Goal: Task Accomplishment & Management: Manage account settings

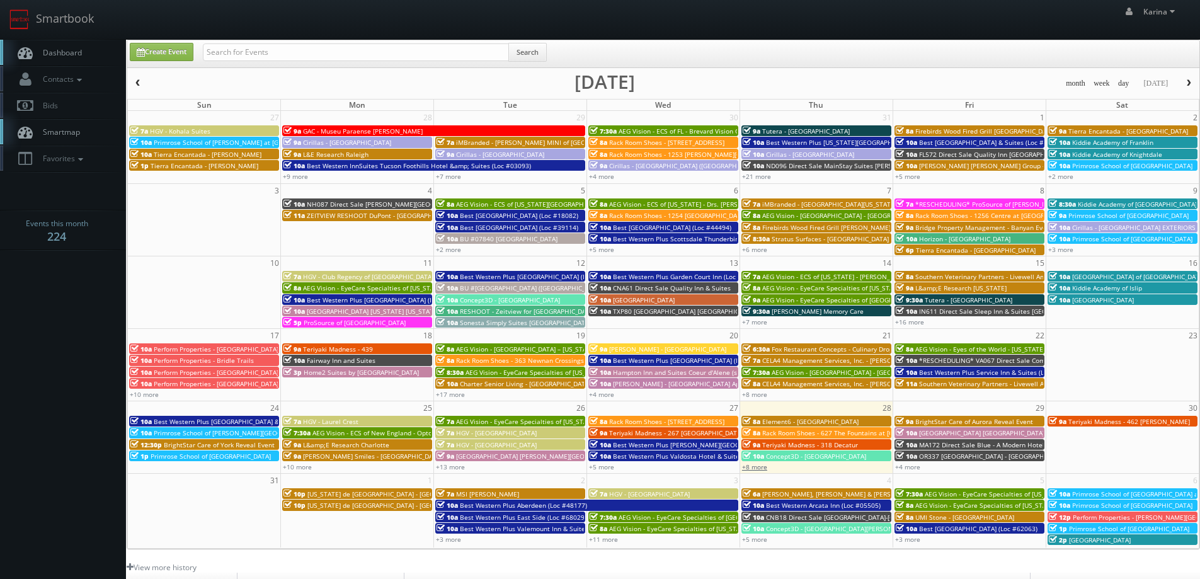
click at [755, 469] on link "+8 more" at bounding box center [754, 466] width 25 height 9
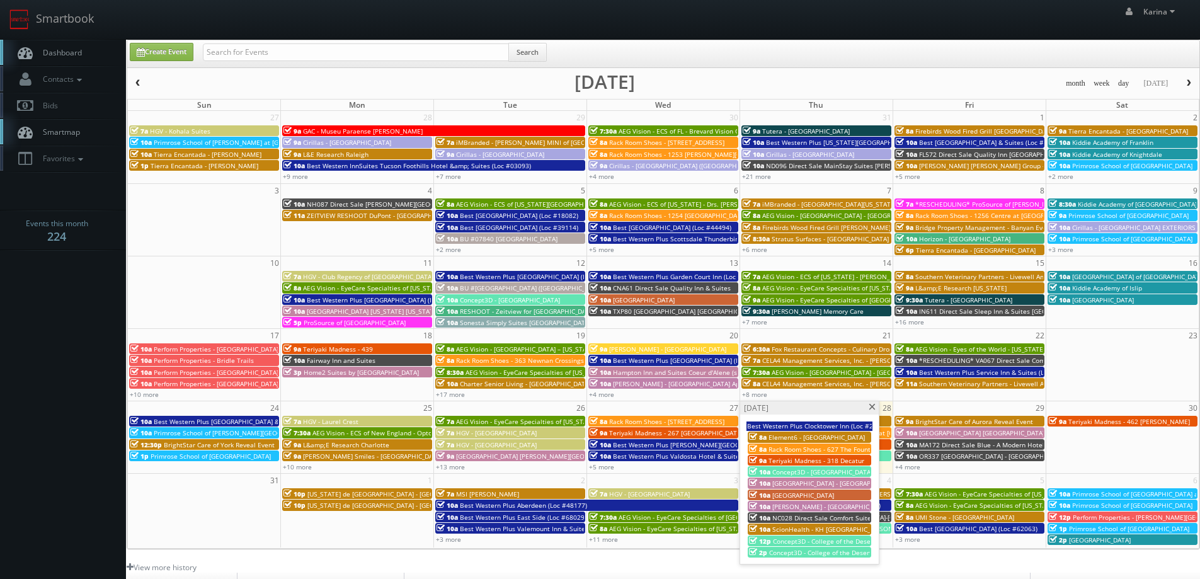
click at [804, 507] on span "[PERSON_NAME] - [GEOGRAPHIC_DATA] at Heritage" at bounding box center [849, 506] width 154 height 9
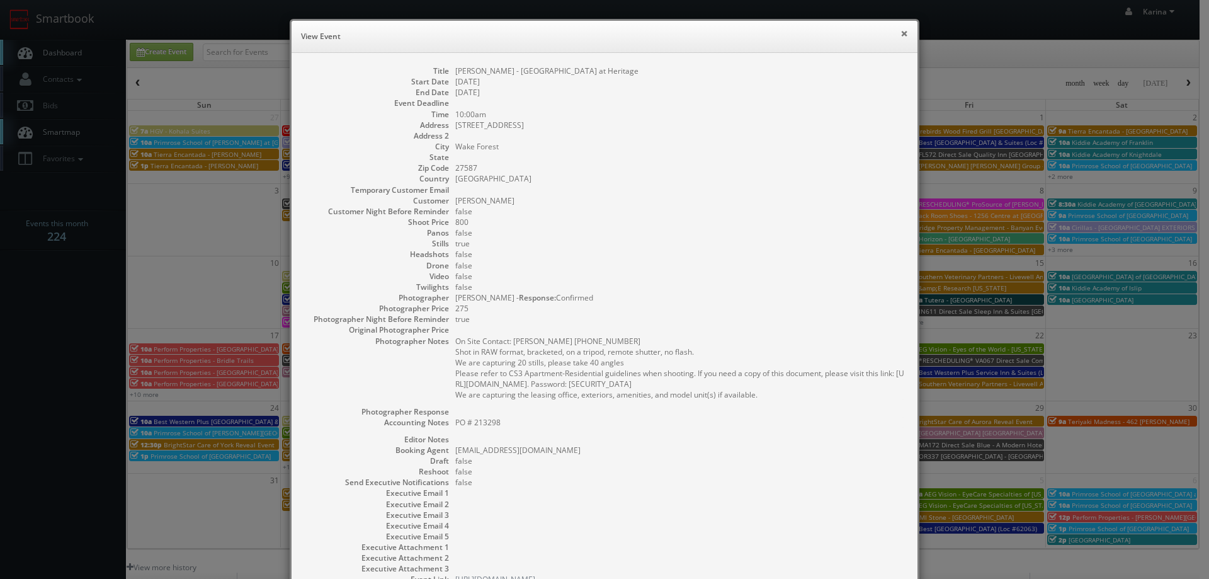
click at [901, 35] on button "×" at bounding box center [905, 33] width 8 height 9
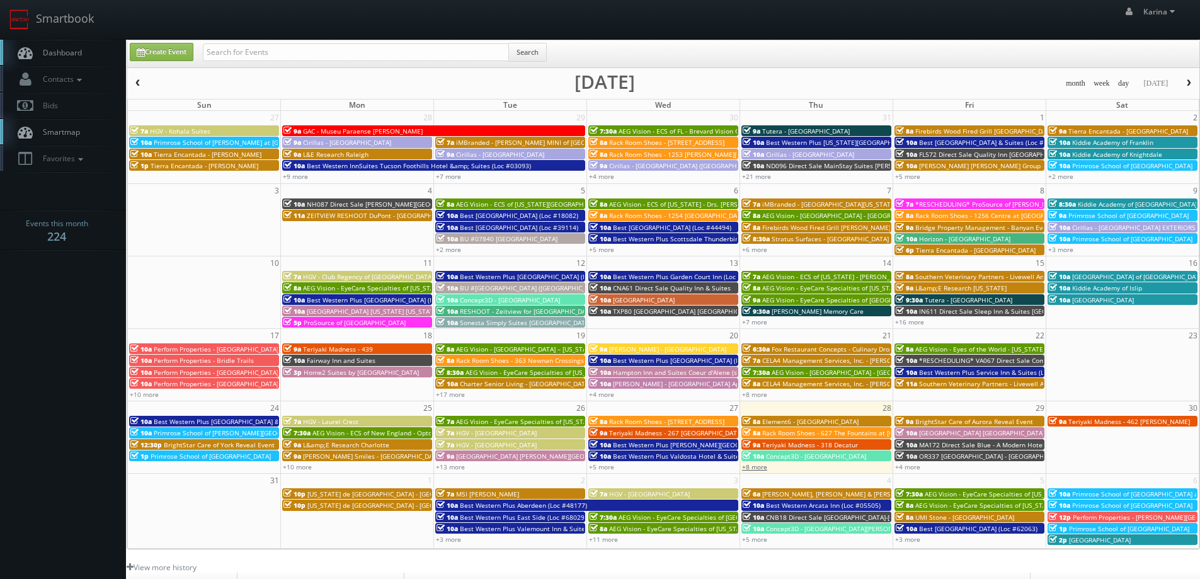
click at [762, 467] on link "+8 more" at bounding box center [754, 466] width 25 height 9
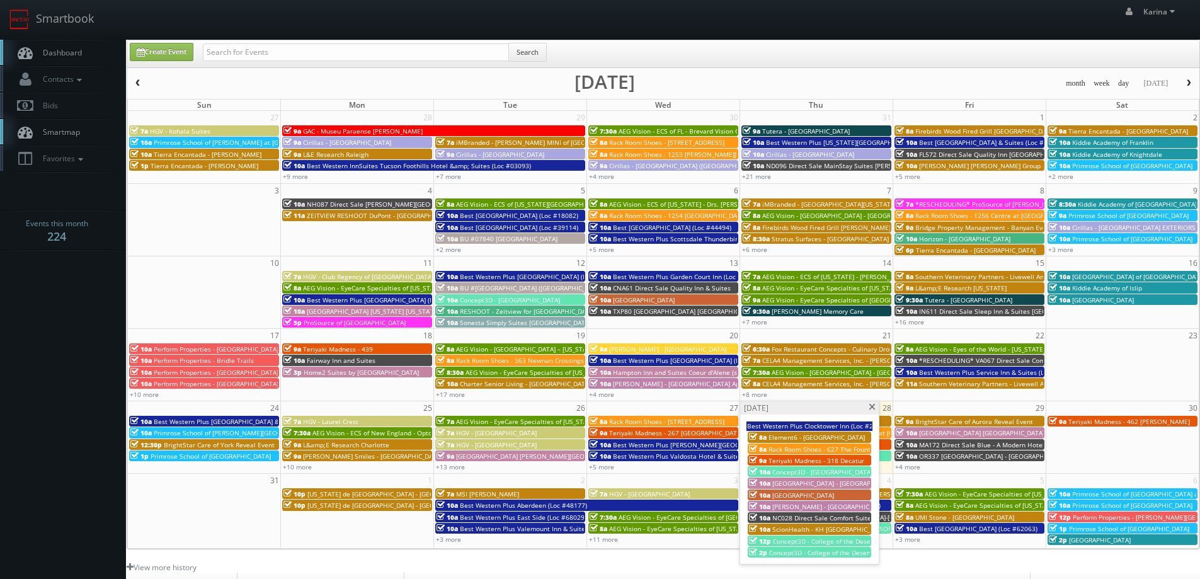
click at [778, 528] on span "ScionHealth - KH [GEOGRAPHIC_DATA]" at bounding box center [829, 529] width 115 height 9
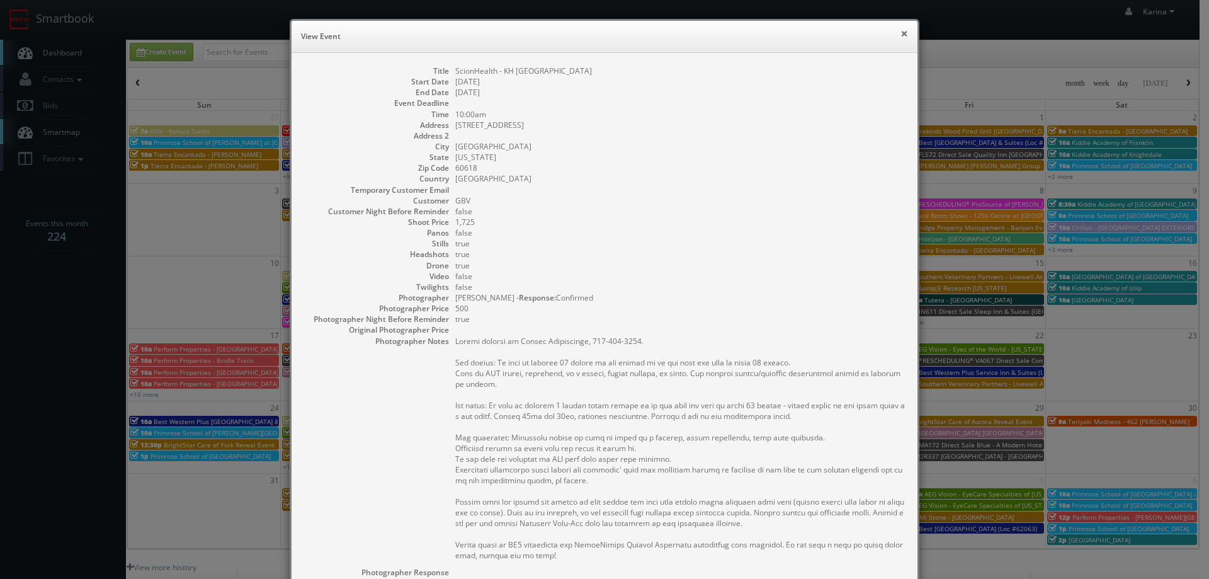
click at [901, 33] on button "×" at bounding box center [905, 33] width 8 height 9
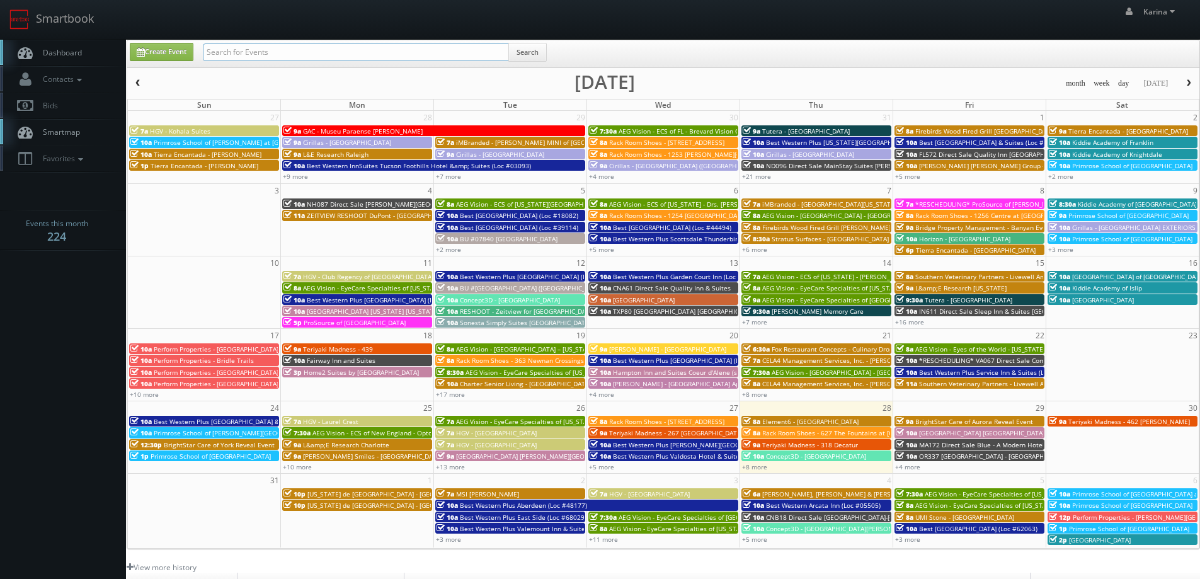
click at [273, 54] on input "text" at bounding box center [356, 52] width 306 height 18
type input "simon carrington"
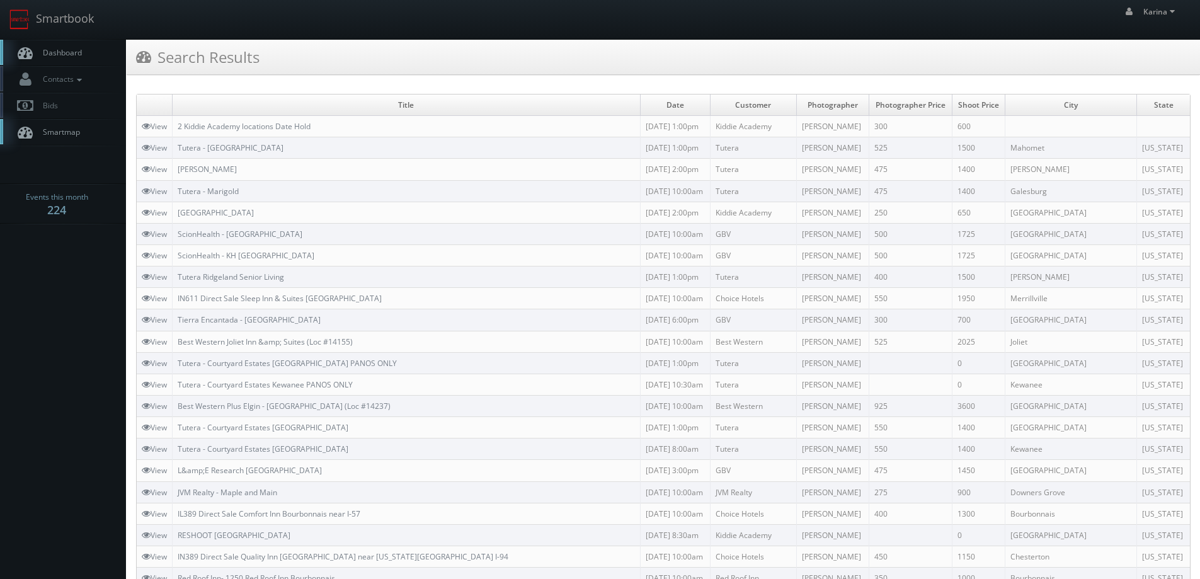
click at [69, 45] on link "Dashboard" at bounding box center [63, 53] width 126 height 26
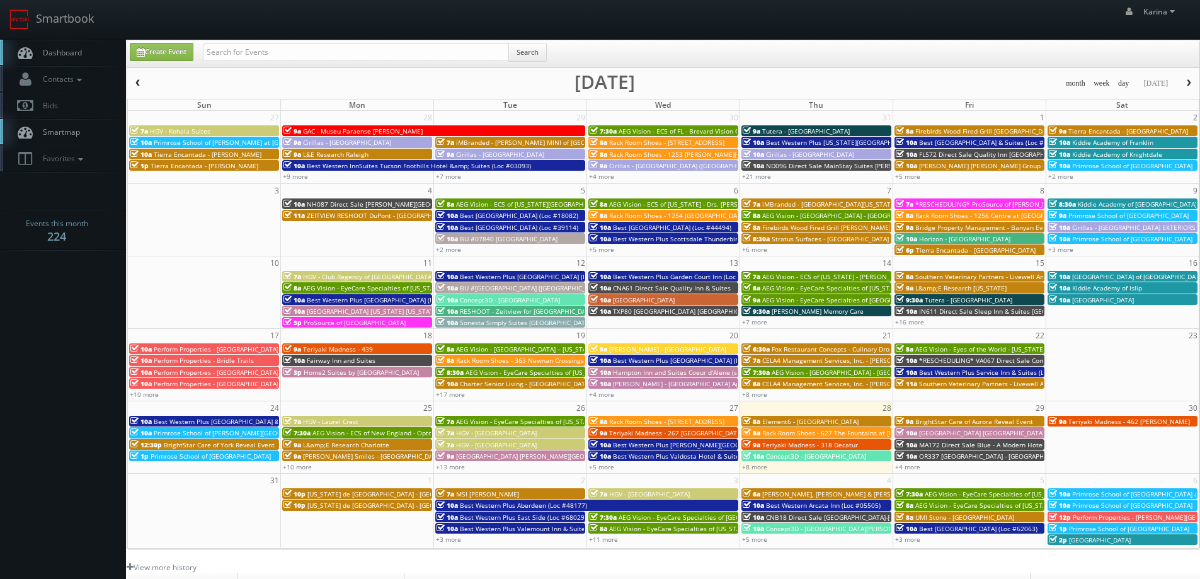
click at [87, 54] on link "Dashboard" at bounding box center [63, 53] width 126 height 26
click at [1091, 423] on span "Teriyaki Madness - 462 [PERSON_NAME]" at bounding box center [1129, 421] width 122 height 9
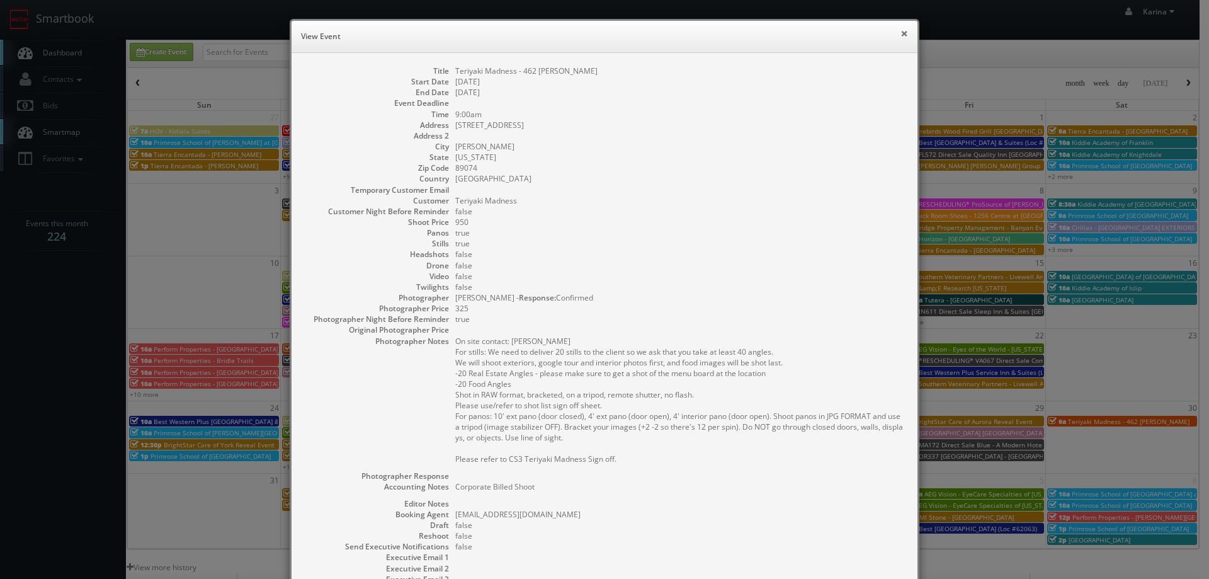
click at [901, 32] on button "×" at bounding box center [905, 33] width 8 height 9
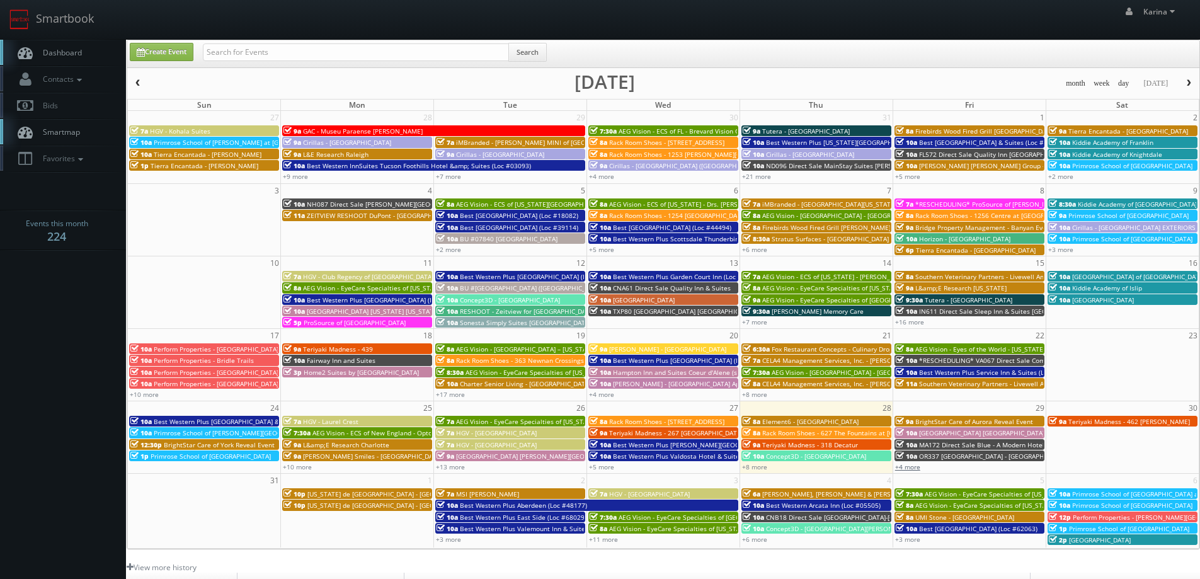
click at [905, 469] on link "+4 more" at bounding box center [907, 466] width 25 height 9
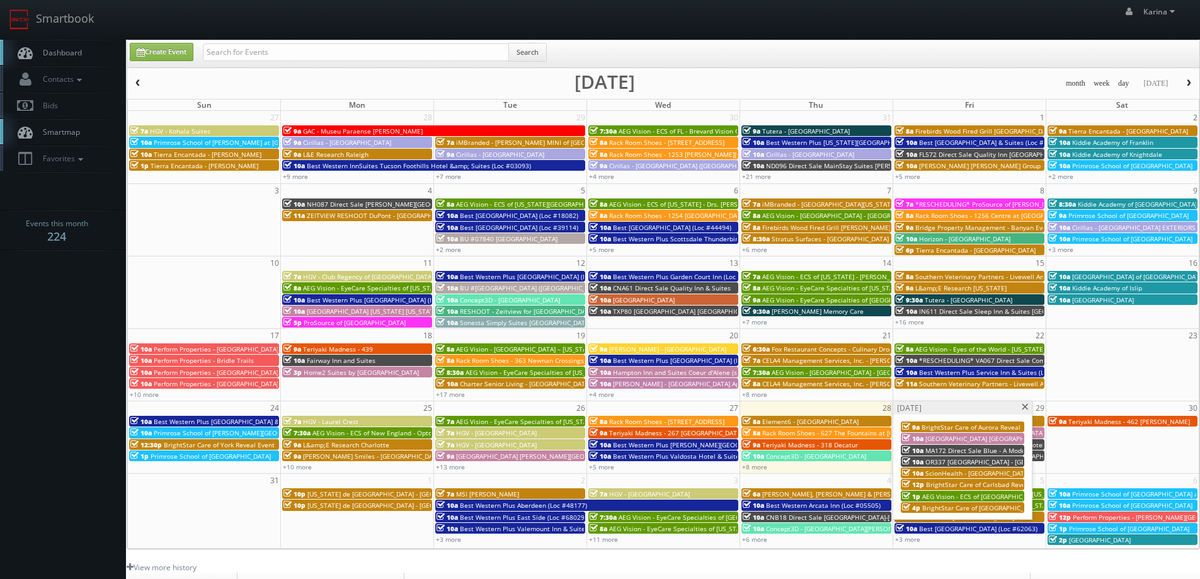
click at [1024, 408] on span at bounding box center [1025, 407] width 8 height 7
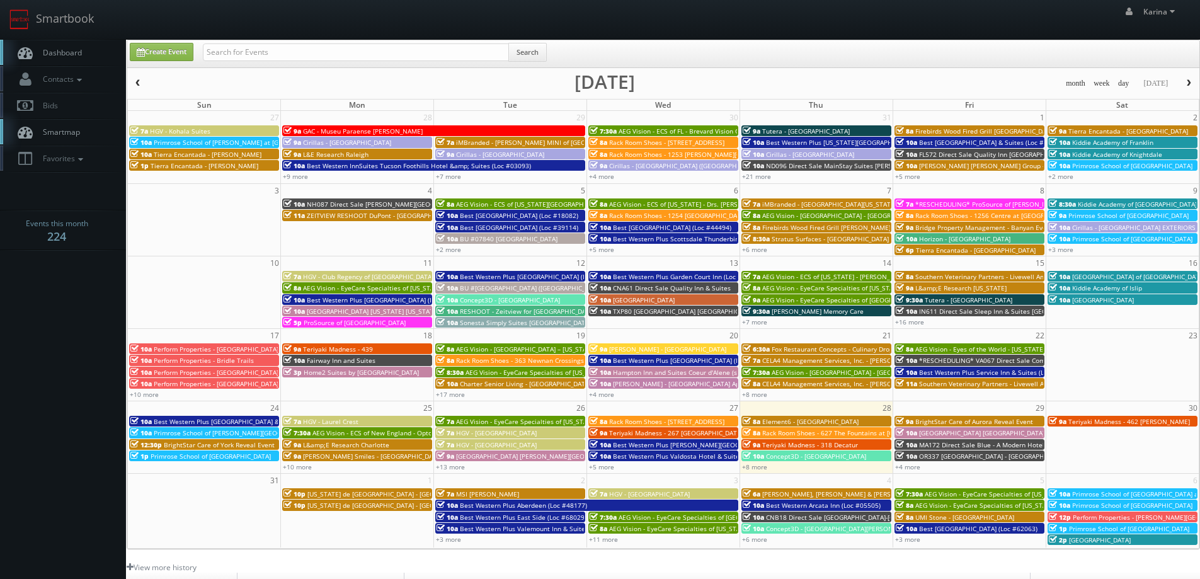
scroll to position [189, 0]
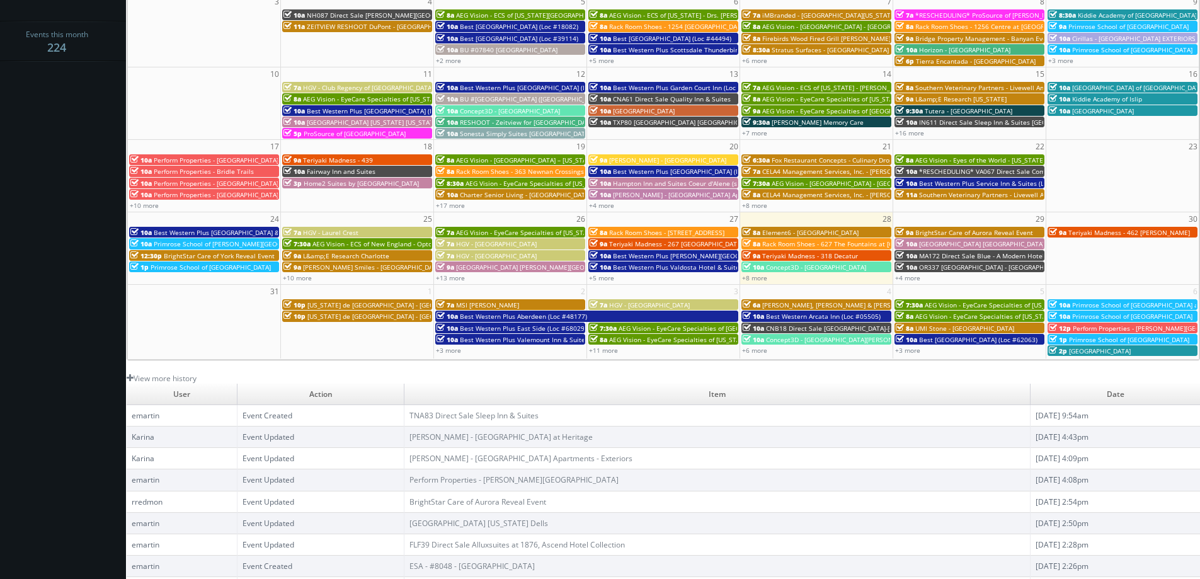
click at [798, 245] on span "Rack Room Shoes - 627 The Fountains at [GEOGRAPHIC_DATA] (No Rush)" at bounding box center [870, 243] width 217 height 9
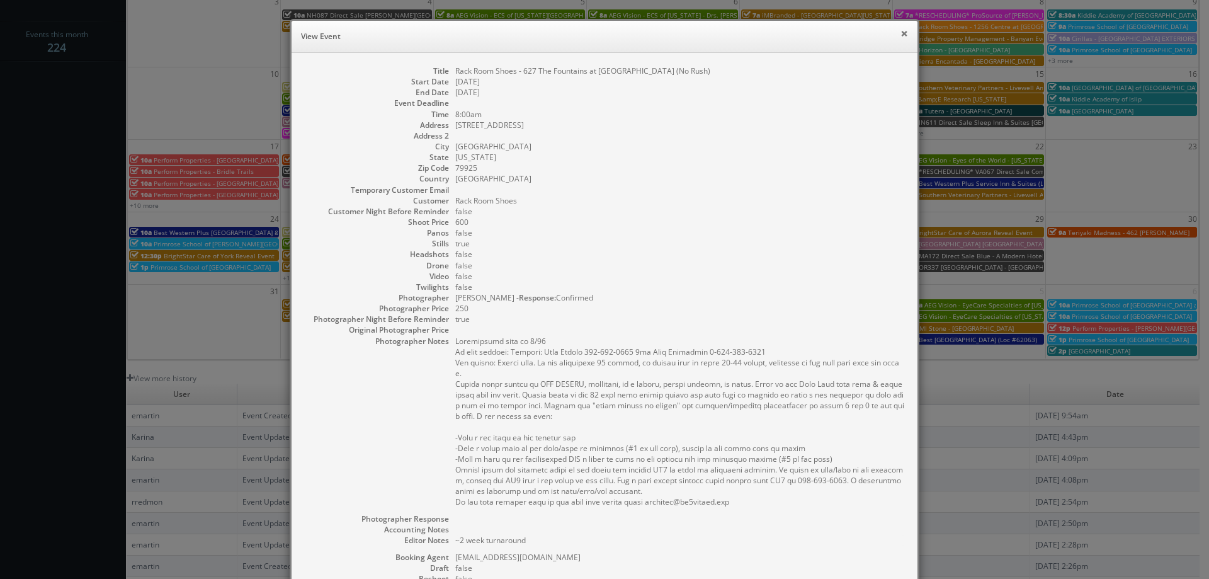
click at [901, 35] on button "×" at bounding box center [905, 33] width 8 height 9
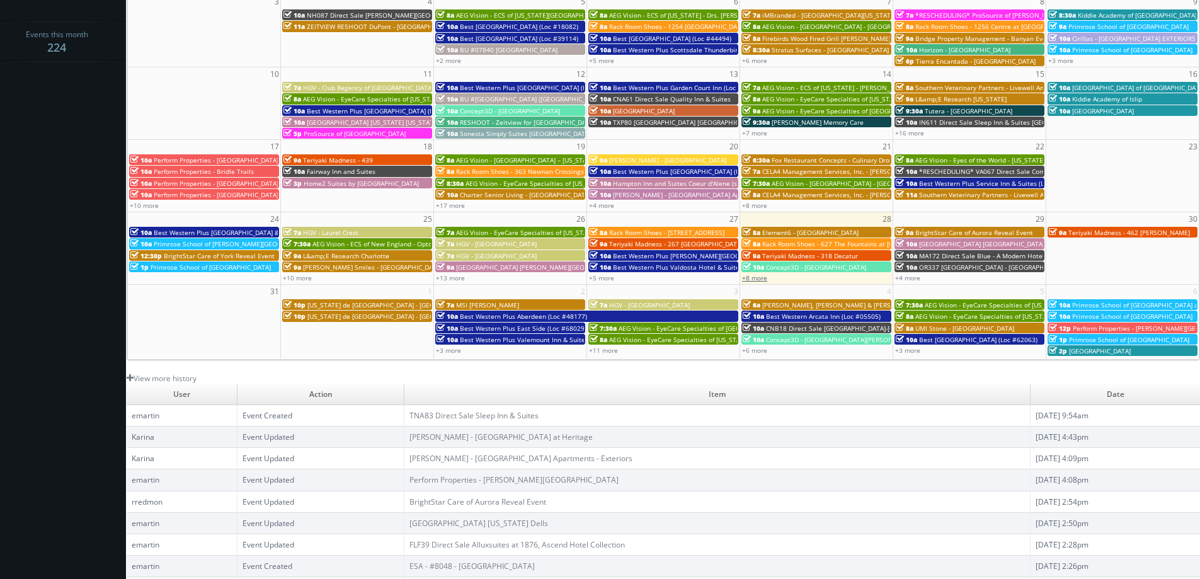
click at [759, 280] on link "+8 more" at bounding box center [754, 277] width 25 height 9
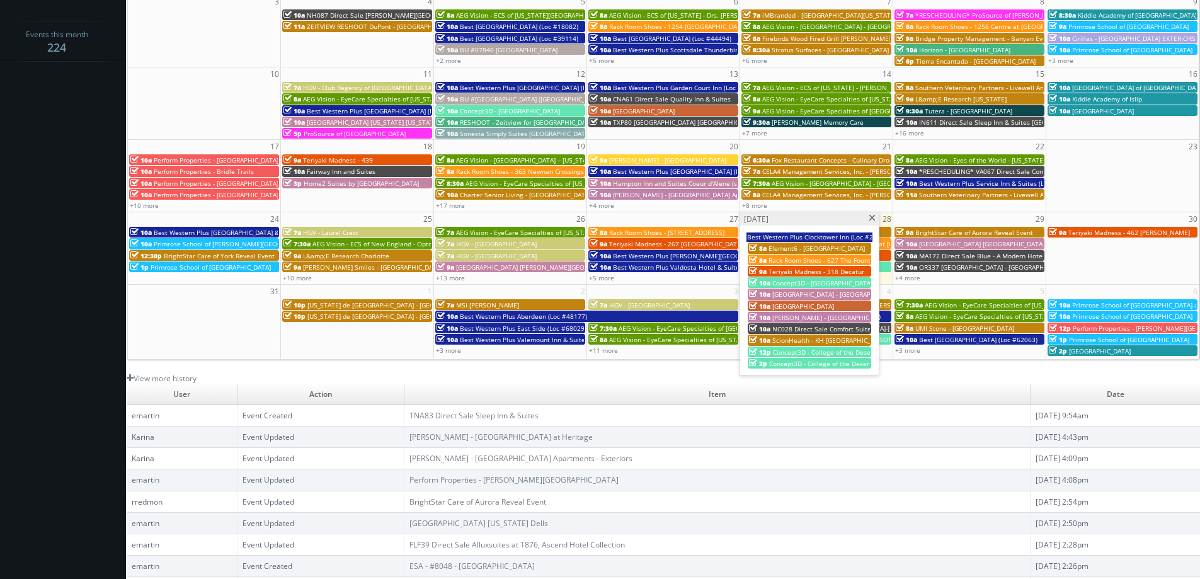
click at [821, 317] on span "[PERSON_NAME] - [GEOGRAPHIC_DATA] at Heritage" at bounding box center [849, 317] width 154 height 9
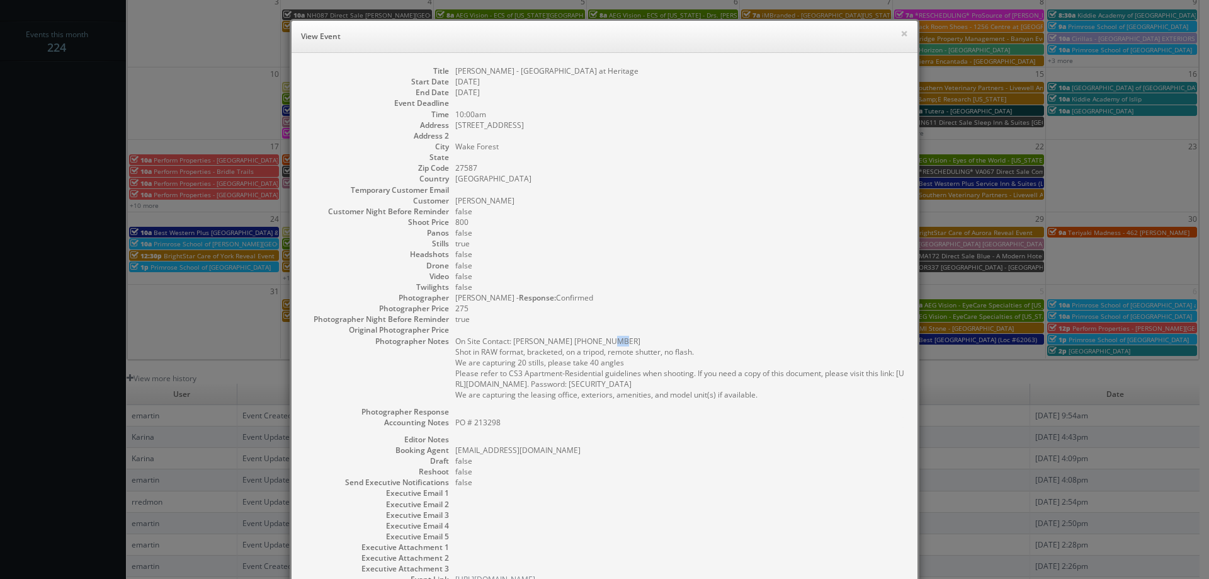
drag, startPoint x: 602, startPoint y: 339, endPoint x: 591, endPoint y: 338, distance: 10.2
click at [591, 338] on pre "On Site Contact: Julie Turner 919-556-1872 Shot in RAW format, bracketed, on a …" at bounding box center [680, 368] width 450 height 64
click at [643, 214] on dd "false" at bounding box center [680, 211] width 450 height 11
drag, startPoint x: 582, startPoint y: 74, endPoint x: 486, endPoint y: 66, distance: 96.7
click at [486, 66] on dd "[PERSON_NAME] - [GEOGRAPHIC_DATA] at Heritage" at bounding box center [680, 71] width 450 height 11
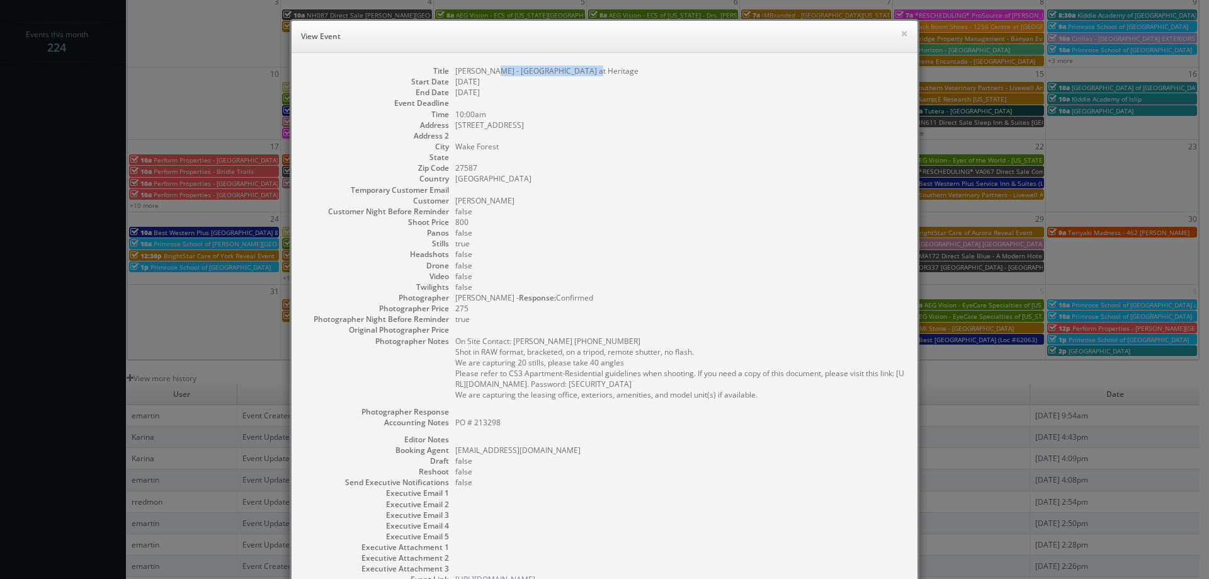
copy dd "Capital Creek at Heritage"
click at [603, 276] on dd "false" at bounding box center [680, 276] width 450 height 11
click at [901, 34] on button "×" at bounding box center [905, 33] width 8 height 9
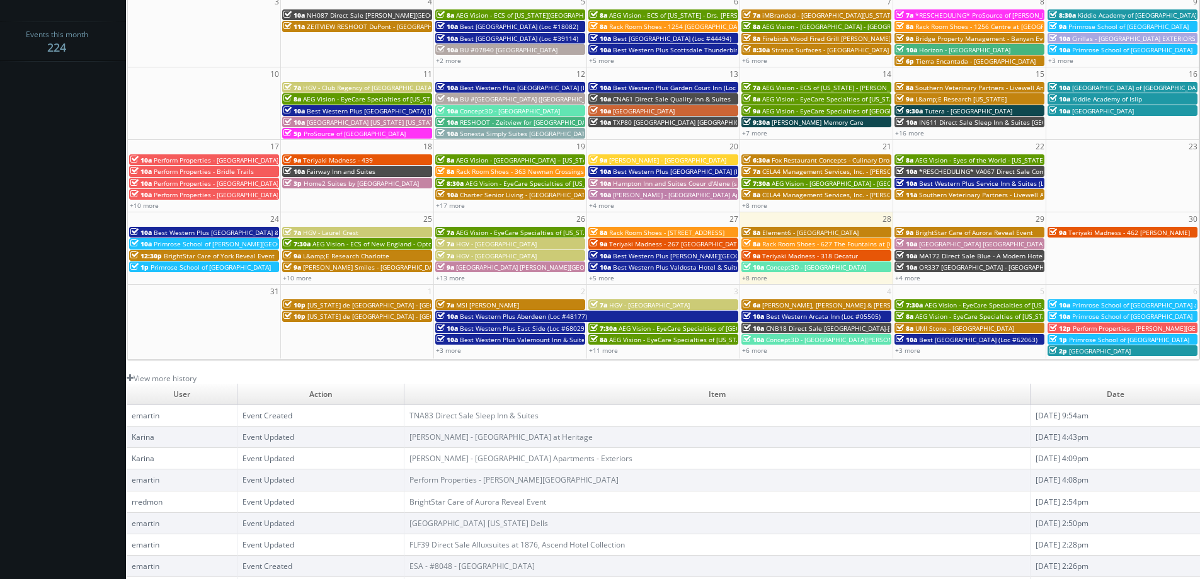
scroll to position [0, 0]
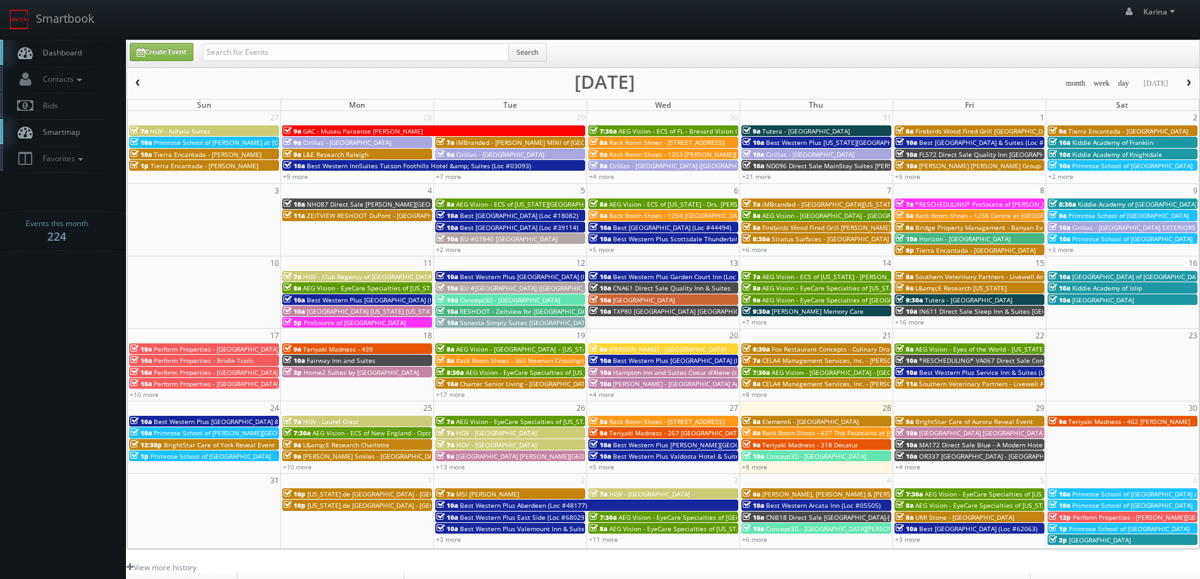
click at [62, 46] on link "Dashboard" at bounding box center [63, 53] width 126 height 26
click at [77, 272] on body "Smartbook Toggle Side Navigation Toggle Top Navigation [PERSON_NAME] [PERSON_NA…" at bounding box center [600, 404] width 1200 height 808
click at [807, 445] on span "Teriyaki Madness - 318 Decatur" at bounding box center [810, 444] width 96 height 9
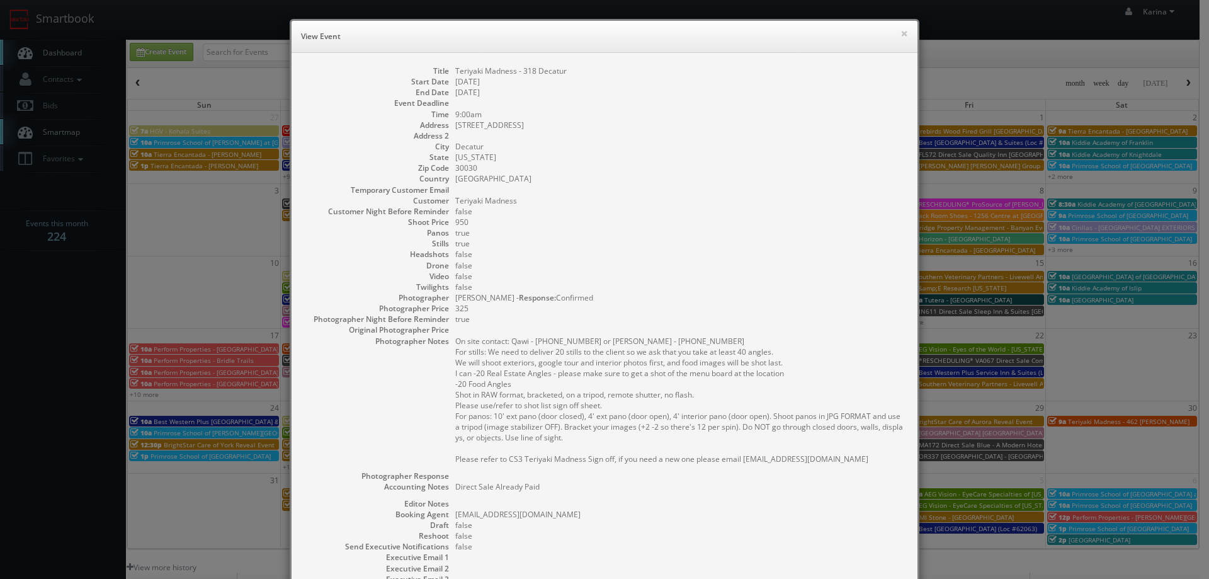
click at [868, 243] on dd "true" at bounding box center [680, 243] width 450 height 11
click at [901, 29] on button "×" at bounding box center [905, 33] width 8 height 9
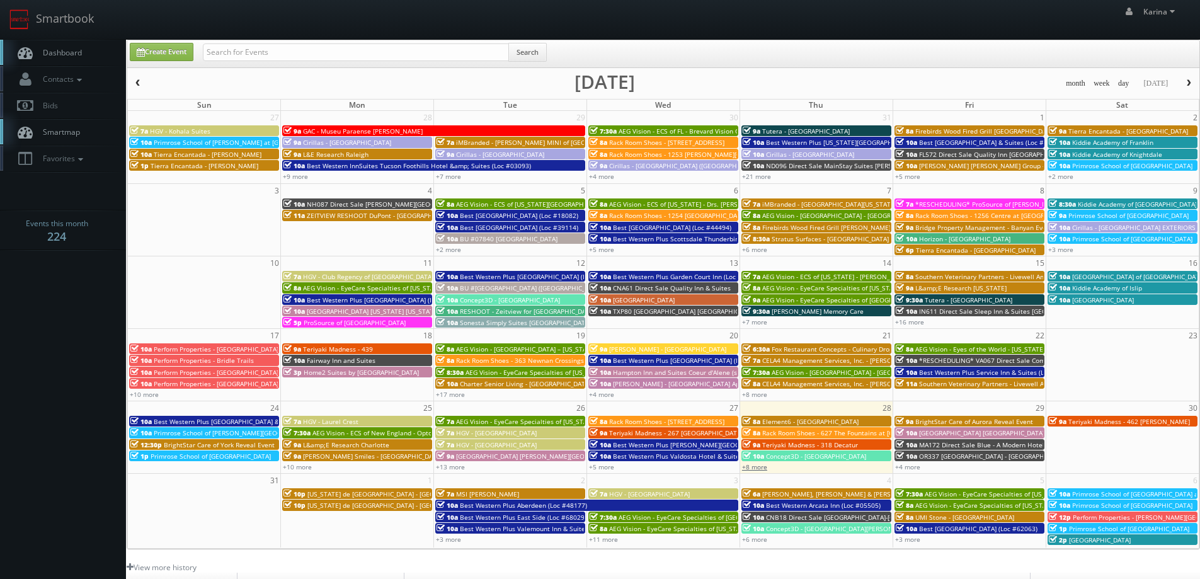
click at [761, 467] on link "+8 more" at bounding box center [754, 466] width 25 height 9
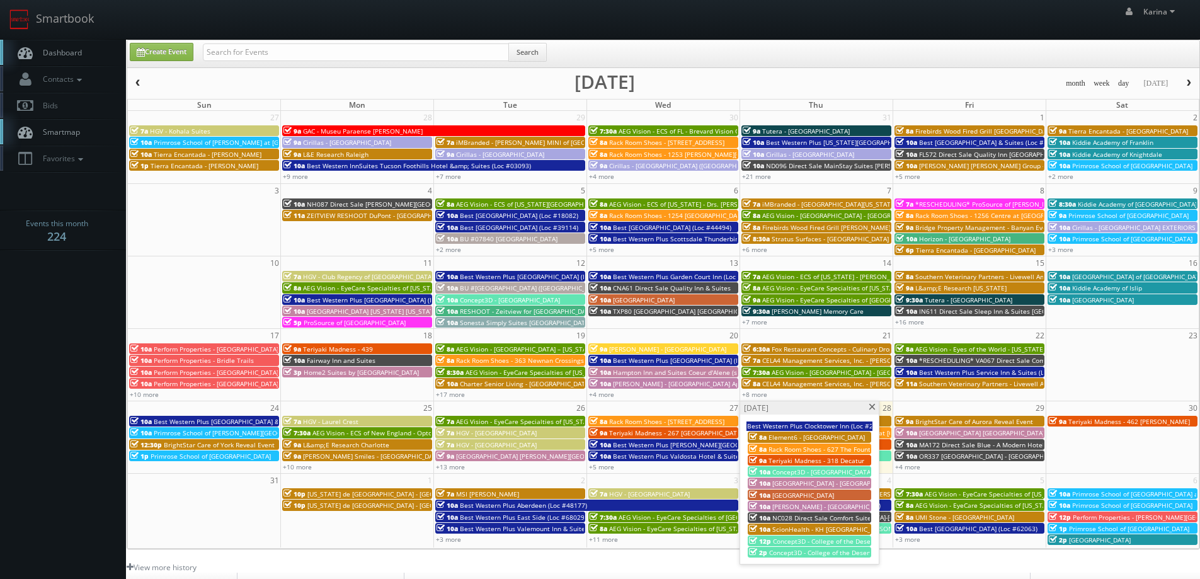
click at [819, 482] on span "[GEOGRAPHIC_DATA] - [GEOGRAPHIC_DATA]" at bounding box center [836, 483] width 129 height 9
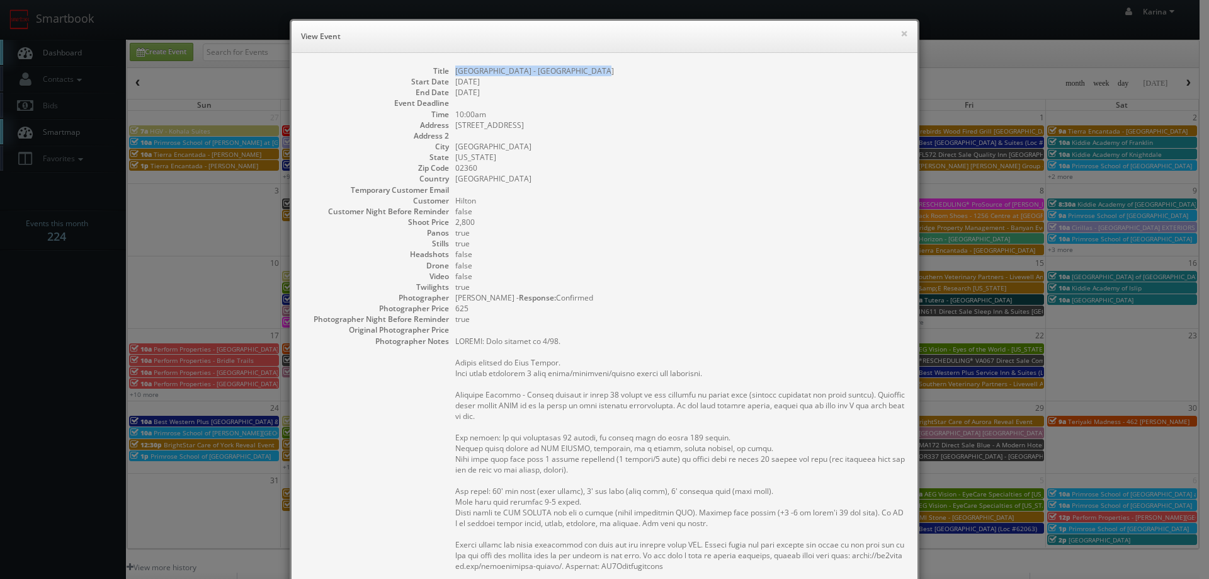
drag, startPoint x: 599, startPoint y: 71, endPoint x: 476, endPoint y: 74, distance: 123.5
click at [455, 71] on dd "[GEOGRAPHIC_DATA] - [GEOGRAPHIC_DATA]" at bounding box center [680, 71] width 450 height 11
copy dd "[GEOGRAPHIC_DATA] - [GEOGRAPHIC_DATA]"
click at [681, 321] on dd "true" at bounding box center [680, 319] width 450 height 11
click at [901, 38] on button "×" at bounding box center [905, 33] width 8 height 9
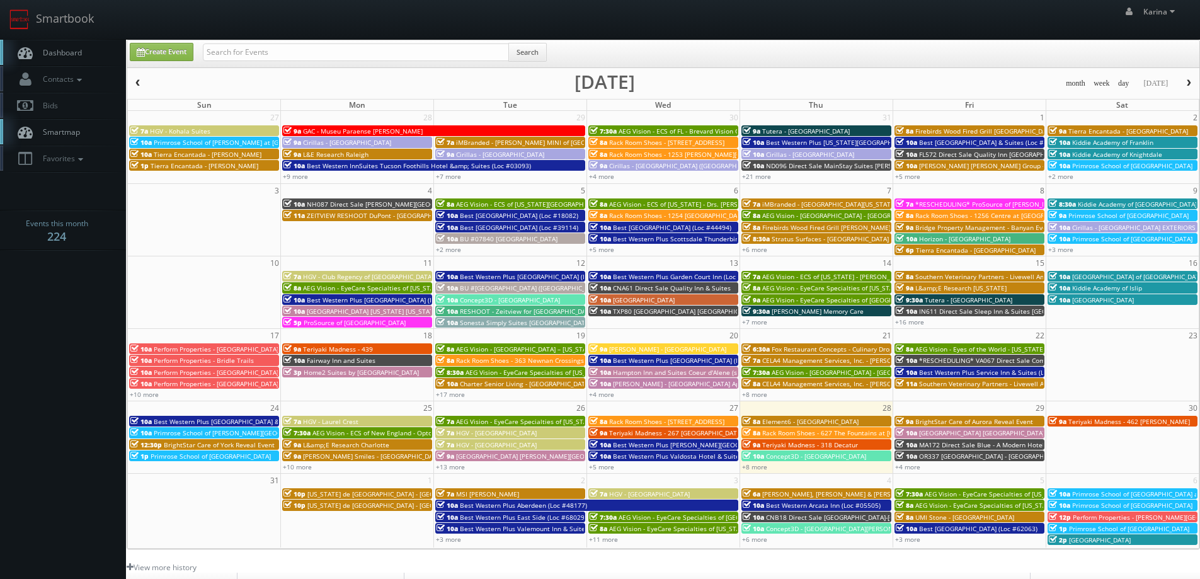
click at [71, 49] on span "Dashboard" at bounding box center [59, 52] width 45 height 11
click at [758, 468] on link "+8 more" at bounding box center [754, 466] width 25 height 9
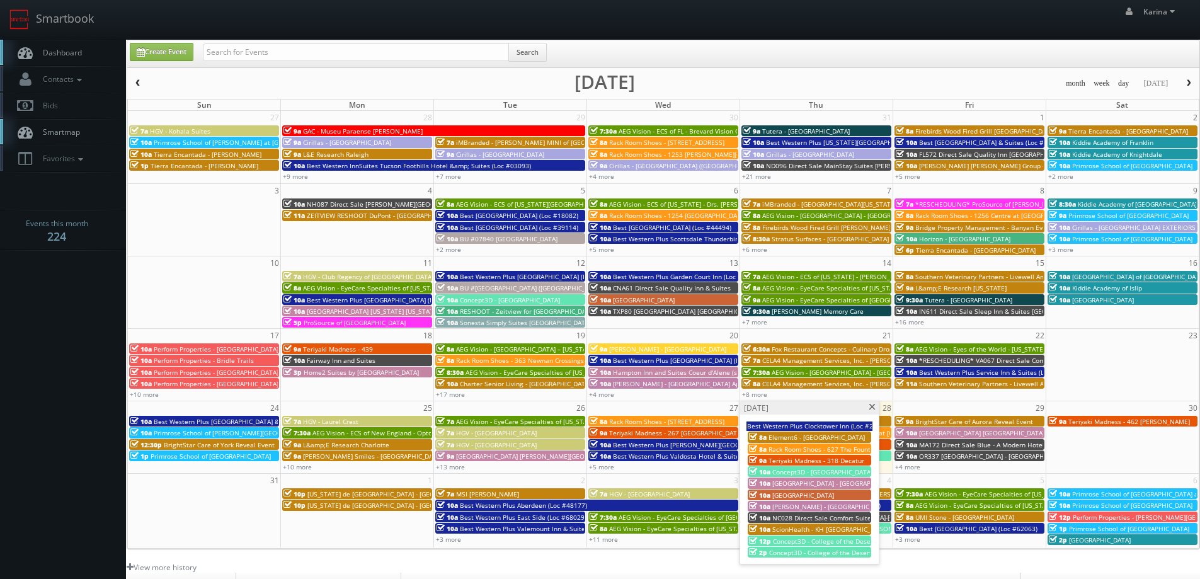
click at [807, 517] on span "NC028 Direct Sale Comfort Suites Gastonia- - [GEOGRAPHIC_DATA]" at bounding box center [872, 517] width 200 height 9
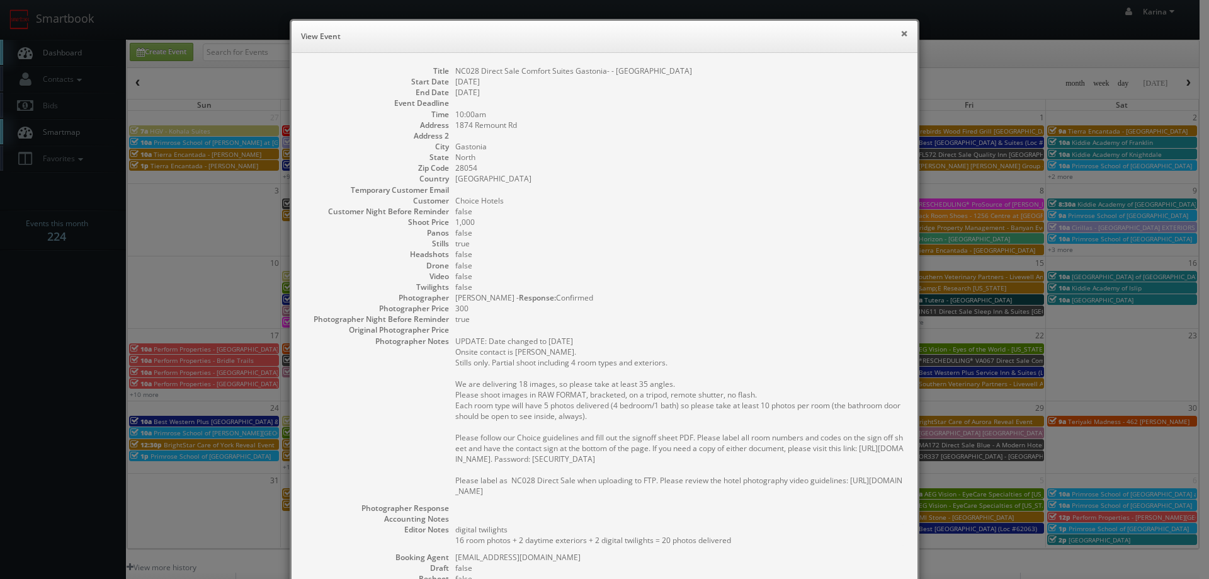
click at [901, 31] on button "×" at bounding box center [905, 33] width 8 height 9
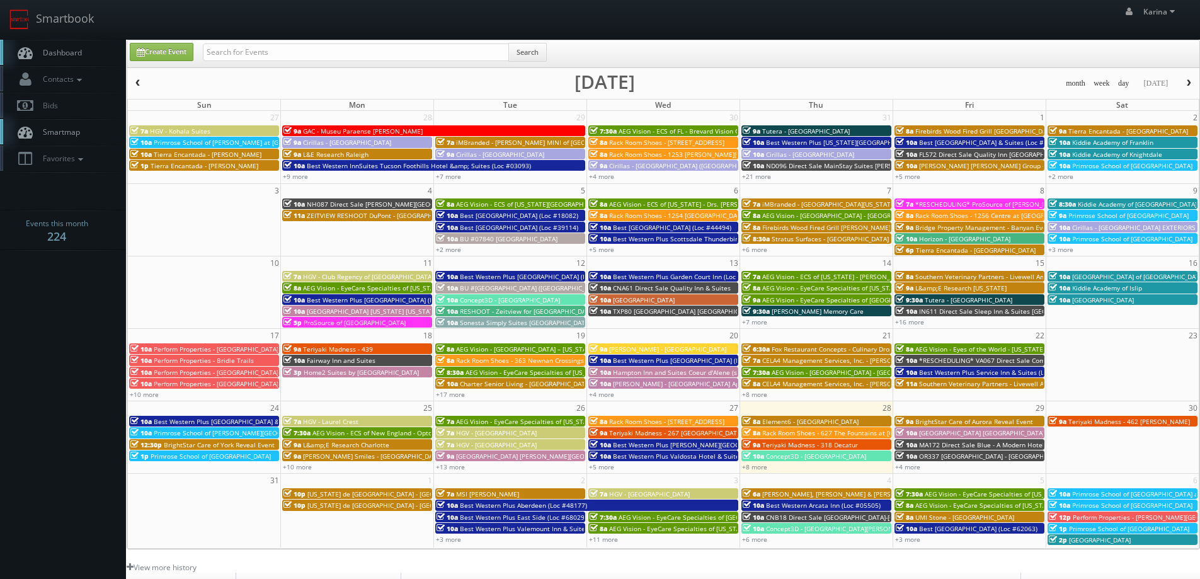
click at [84, 54] on link "Dashboard" at bounding box center [63, 53] width 126 height 26
click at [760, 470] on link "+8 more" at bounding box center [754, 466] width 25 height 9
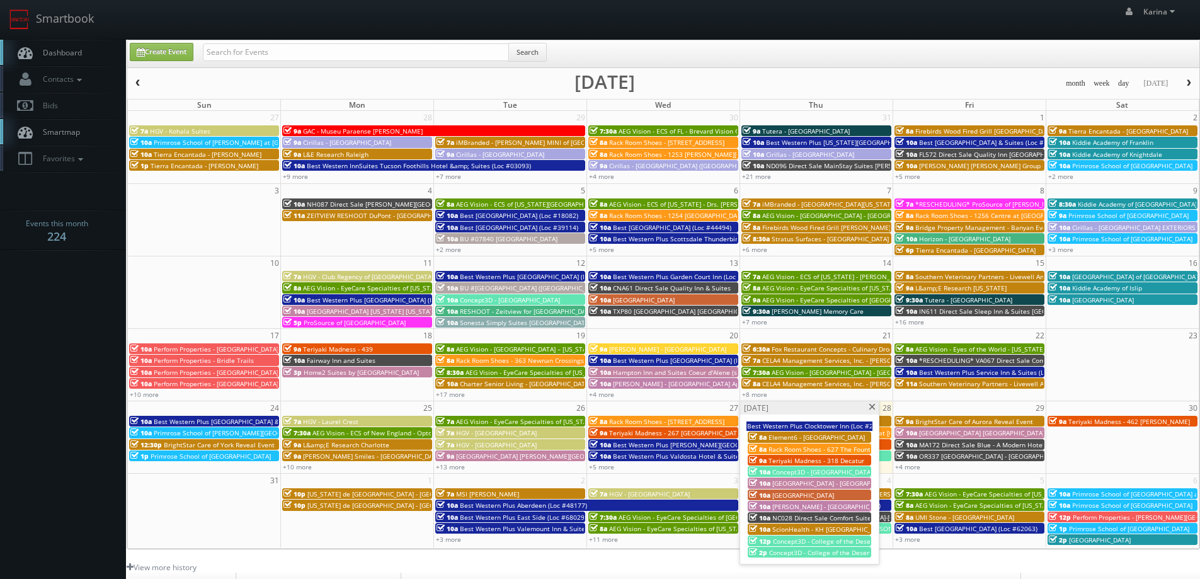
click at [829, 508] on span "[PERSON_NAME] - [GEOGRAPHIC_DATA] at Heritage" at bounding box center [849, 506] width 154 height 9
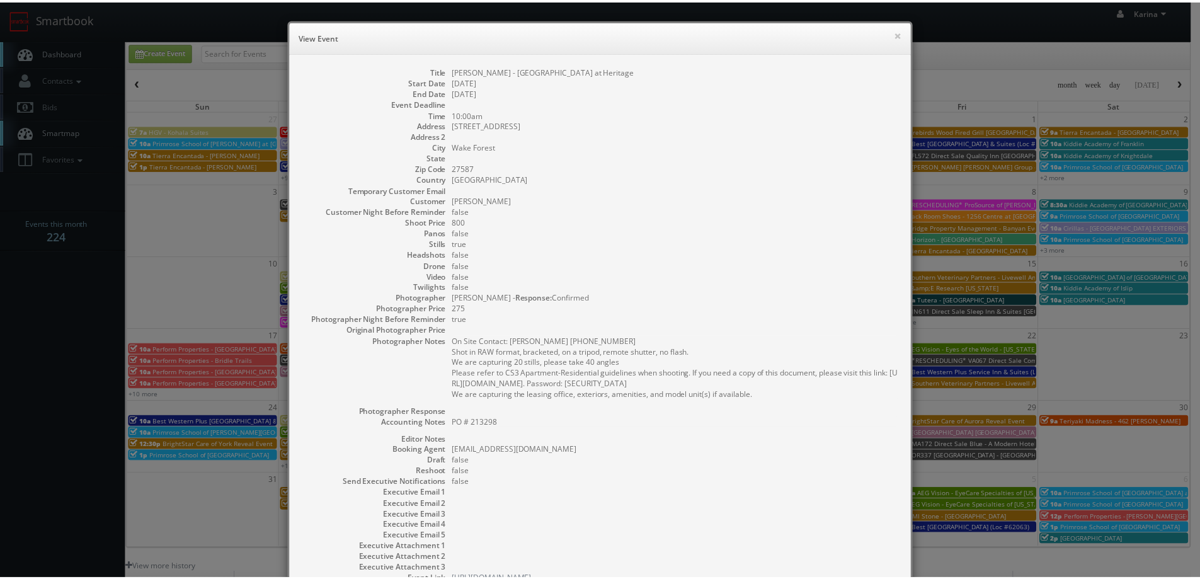
scroll to position [96, 0]
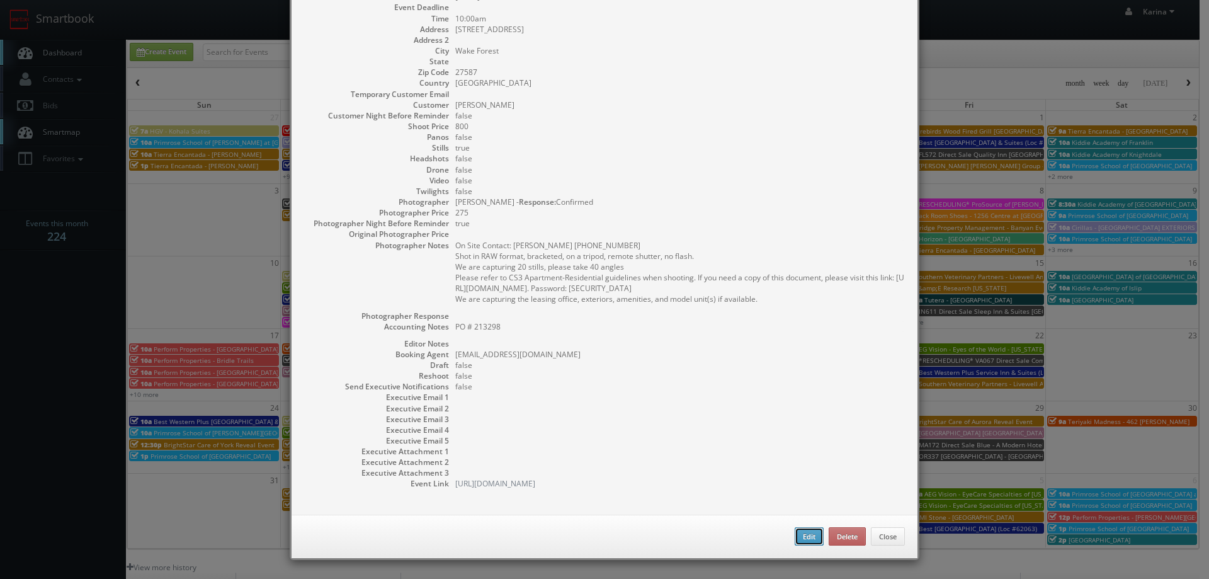
click at [796, 539] on button "Edit" at bounding box center [809, 536] width 29 height 19
type input "[PERSON_NAME] - [GEOGRAPHIC_DATA] at Heritage"
type input "1910 Capital Creek Drive"
type input "Wake Forest"
type input "27587"
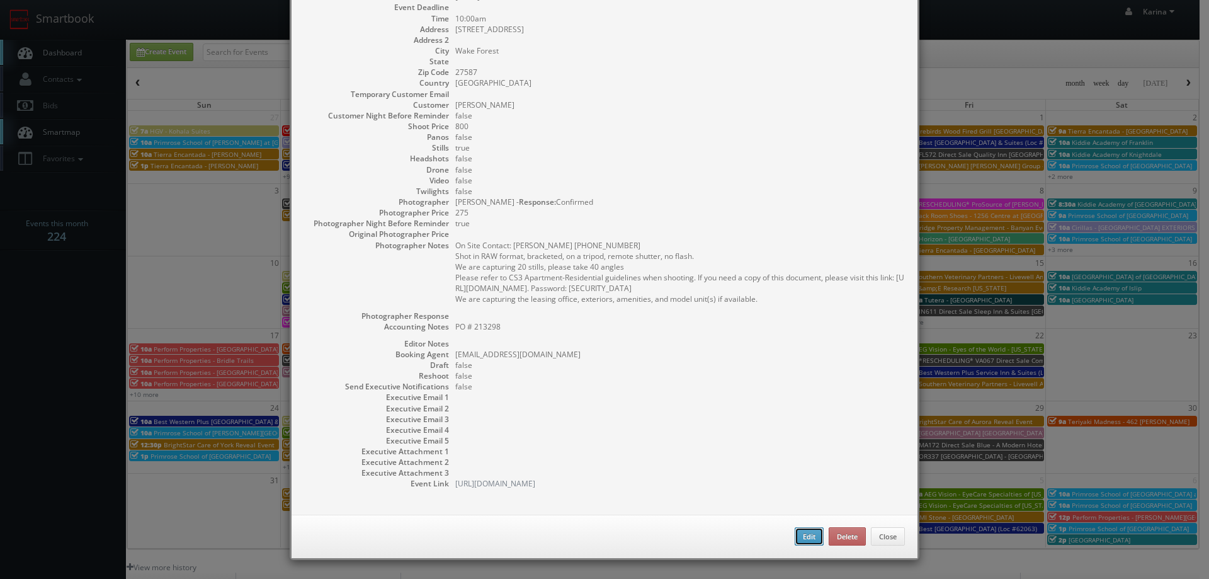
type input "800"
checkbox input "true"
type textarea "PO # 213298"
type input "08/28/2025"
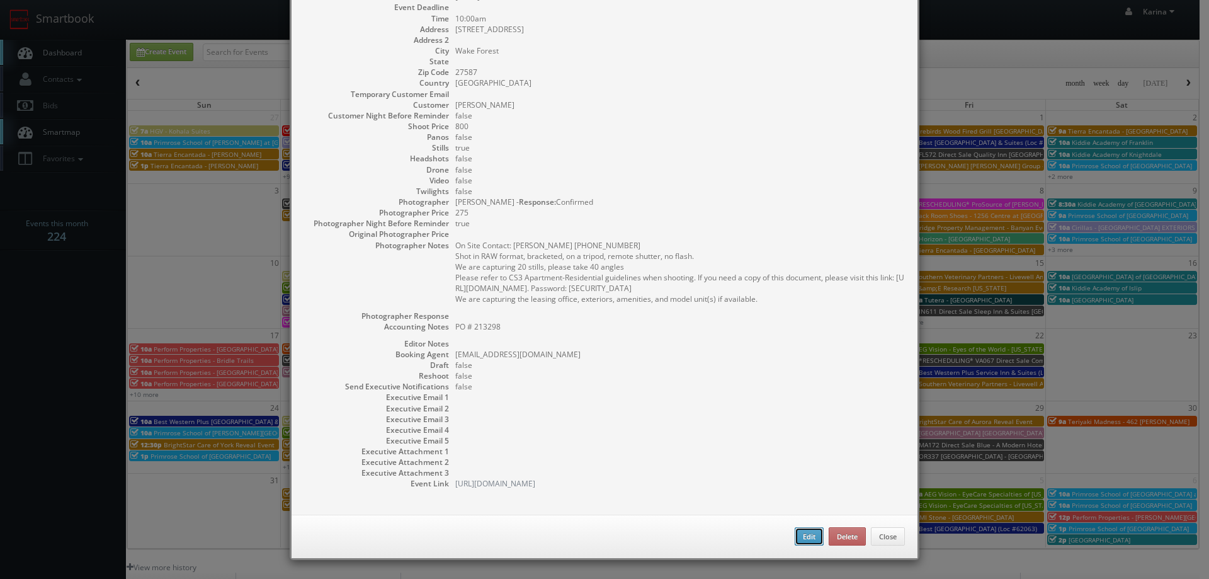
type input "10:00am"
checkbox input "true"
type textarea "On Site Contact: Julie Turner 919-556-1872 Shot in RAW format, bracketed, on a …"
type input "800"
type input "275"
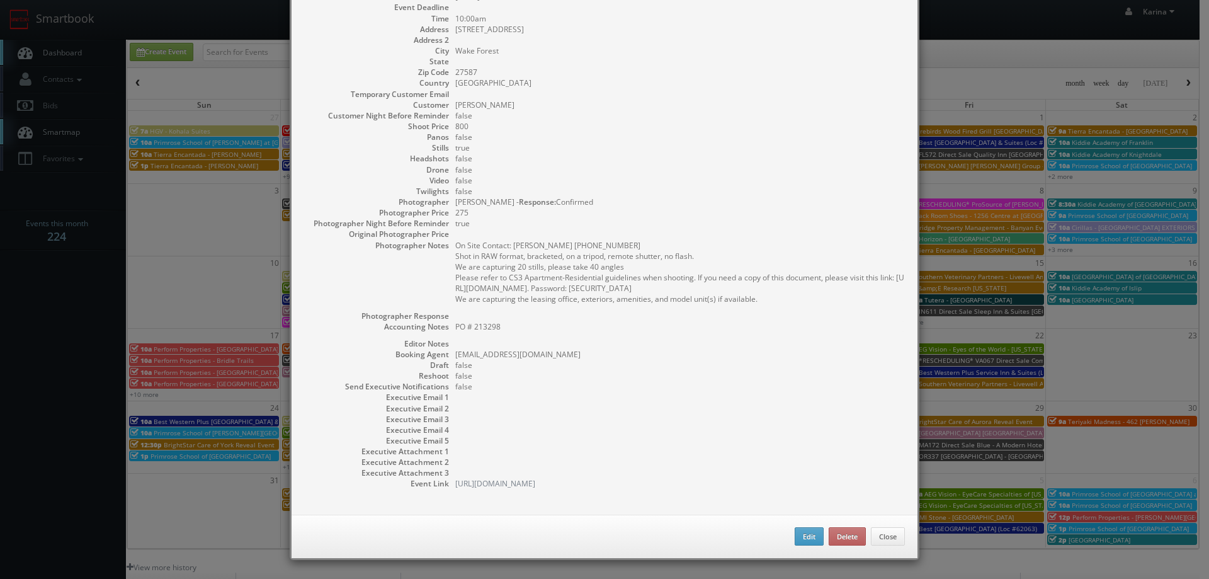
select select "fake65@mg.cs3calendar.com"
select select "sfvanmanen@gmail.com"
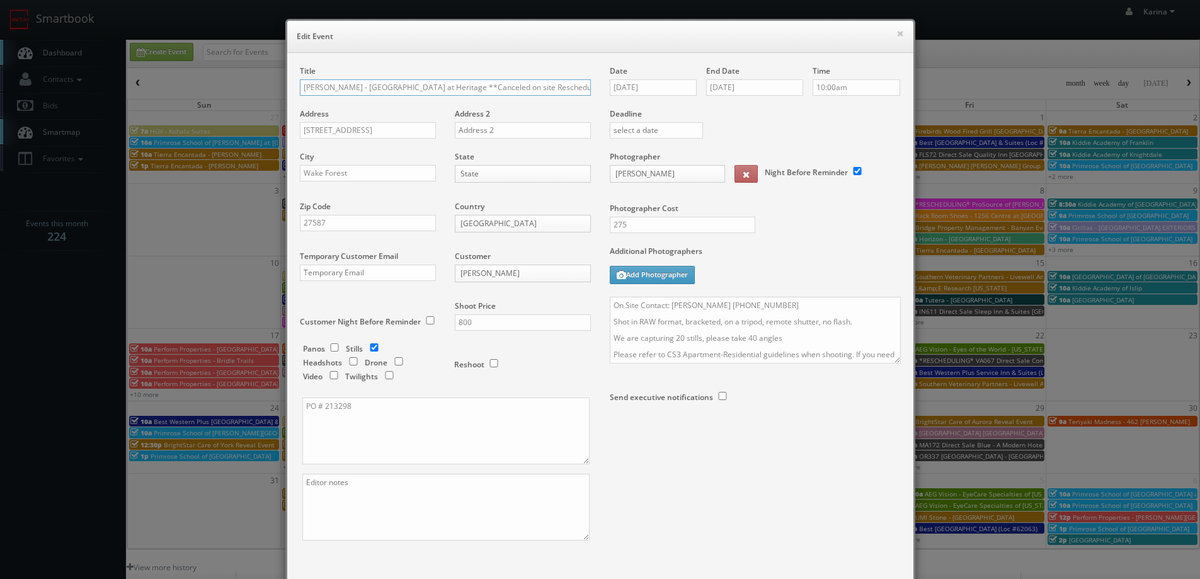
click at [459, 83] on input "Kushner - Capital Creek at Heritage **Canceled on site Rescheduling**" at bounding box center [445, 87] width 291 height 16
click at [454, 86] on input "Kushner - Capital Creek at Heritage **Canceled on site Rescheduling**" at bounding box center [445, 87] width 291 height 16
type input "[PERSON_NAME] - Capital Creek at Heritage **Cancelled on site Rescheduling**"
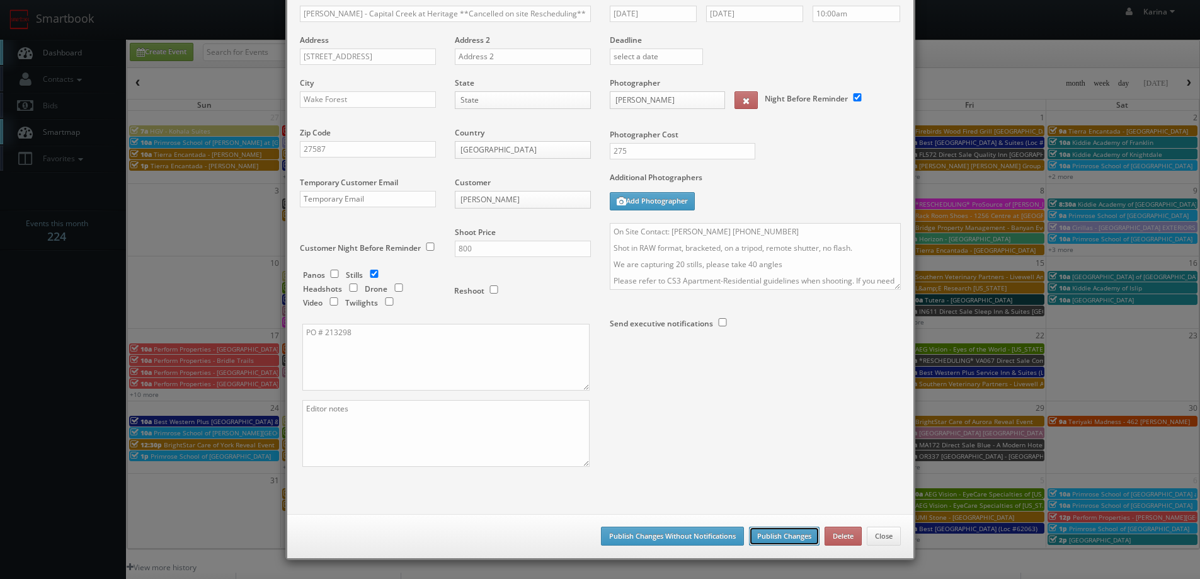
click at [770, 535] on button "Publish Changes" at bounding box center [784, 536] width 71 height 19
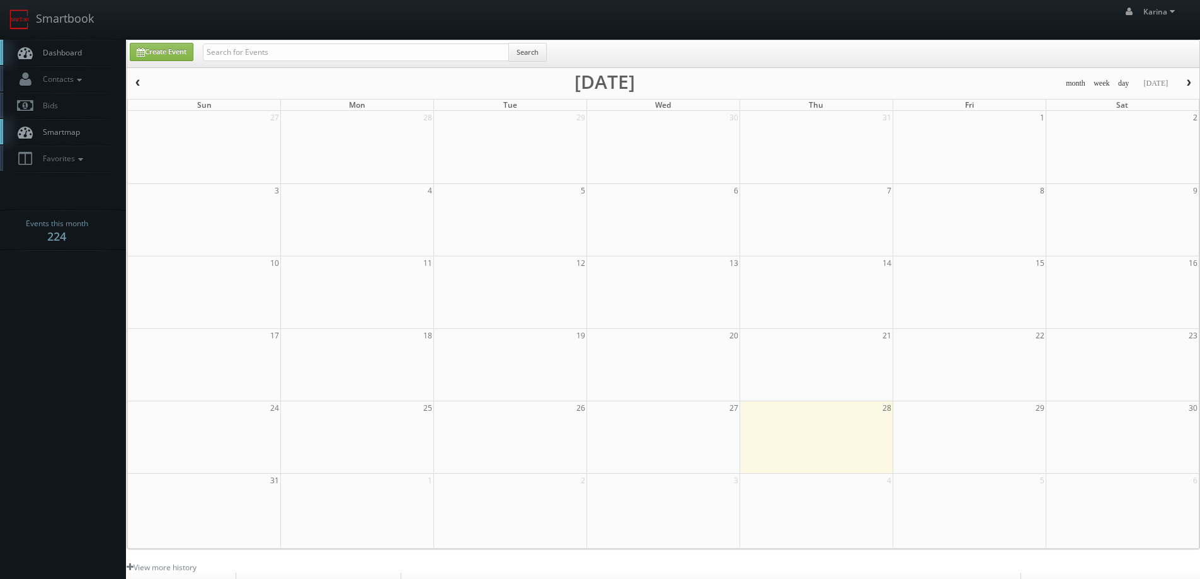
click at [50, 54] on span "Dashboard" at bounding box center [59, 52] width 45 height 11
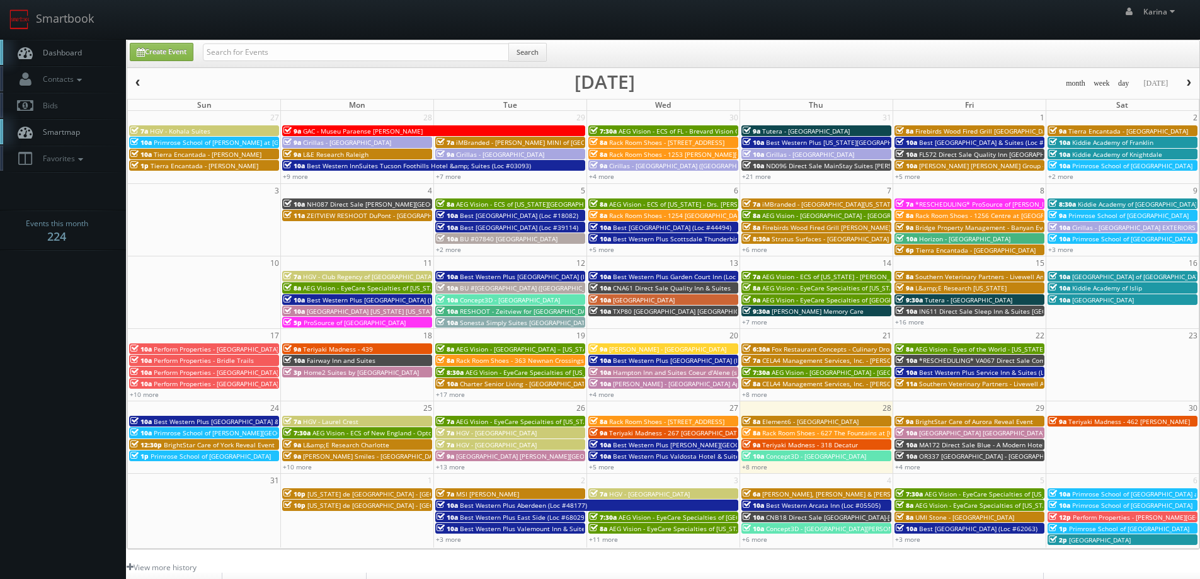
click at [77, 54] on span "Dashboard" at bounding box center [59, 52] width 45 height 11
click at [83, 49] on link "Dashboard" at bounding box center [63, 53] width 126 height 26
click at [761, 467] on link "+8 more" at bounding box center [754, 466] width 25 height 9
click at [903, 470] on link "+4 more" at bounding box center [907, 466] width 25 height 9
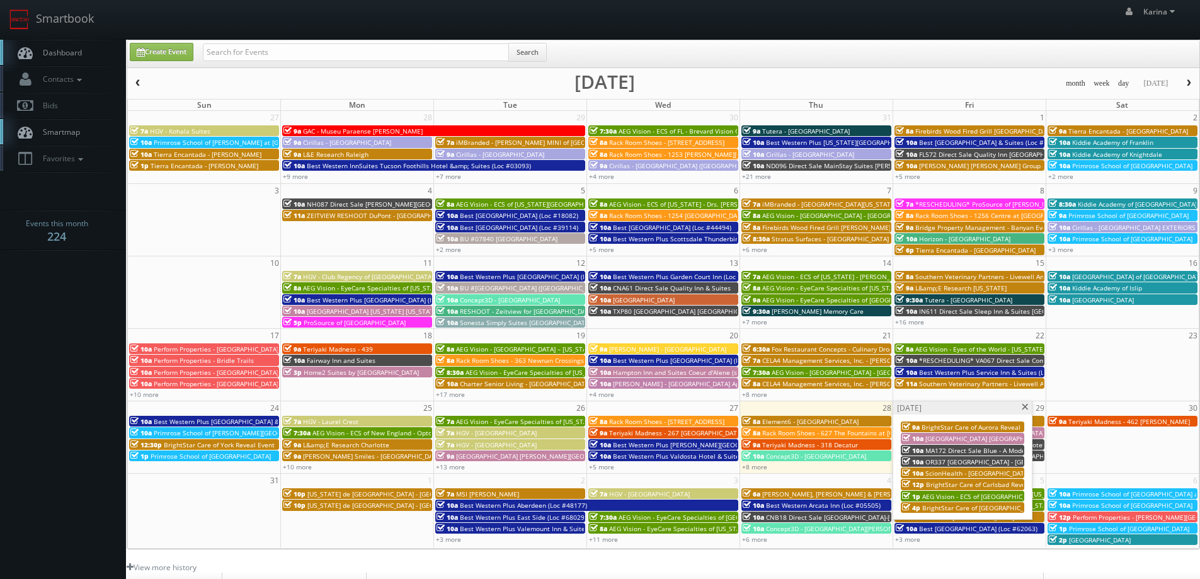
click at [949, 496] on span "AEG Vision - ECS of [GEOGRAPHIC_DATA][US_STATE] - North Garland Vision (Headsho…" at bounding box center [1059, 496] width 274 height 9
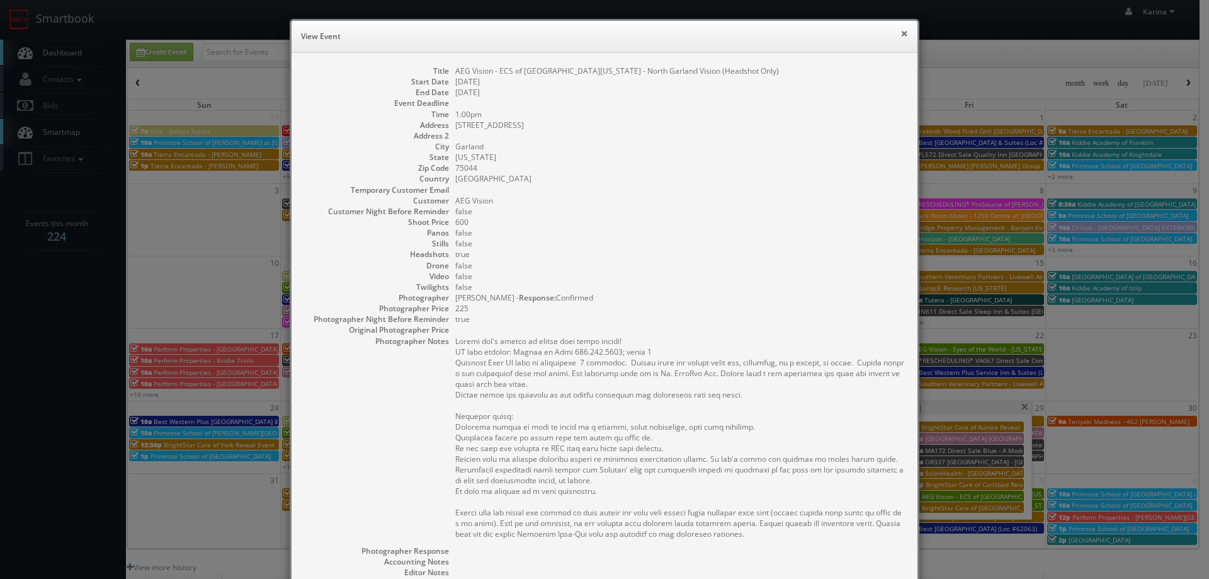
click at [901, 34] on button "×" at bounding box center [905, 33] width 8 height 9
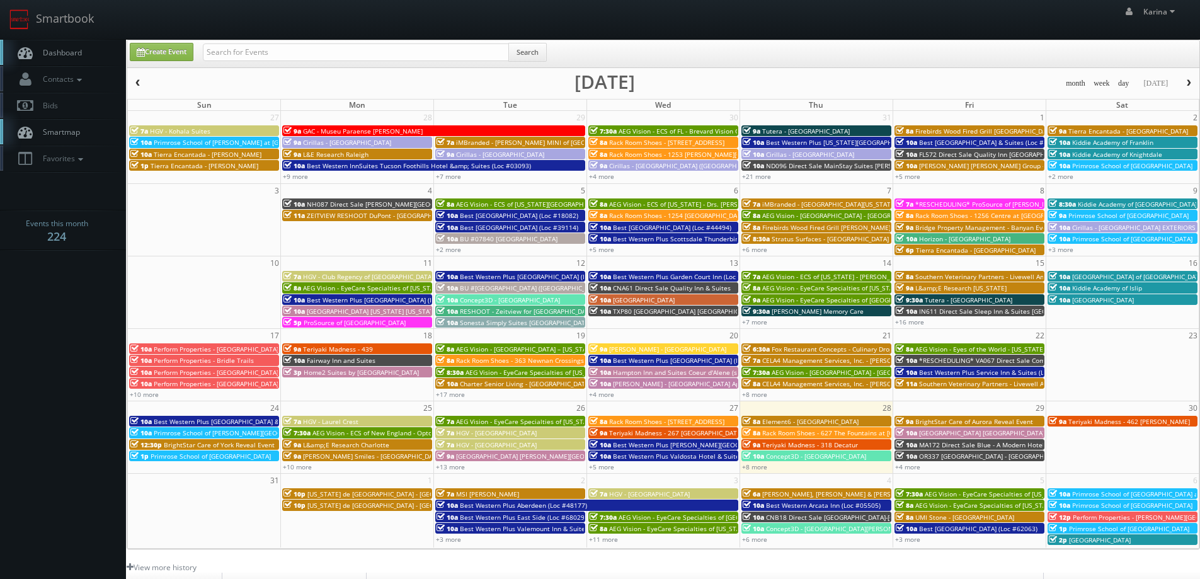
click at [921, 444] on span "MA172 Direct Sale Blue - A Modern Hotel, Ascend Hotel Collection" at bounding box center [1020, 444] width 202 height 9
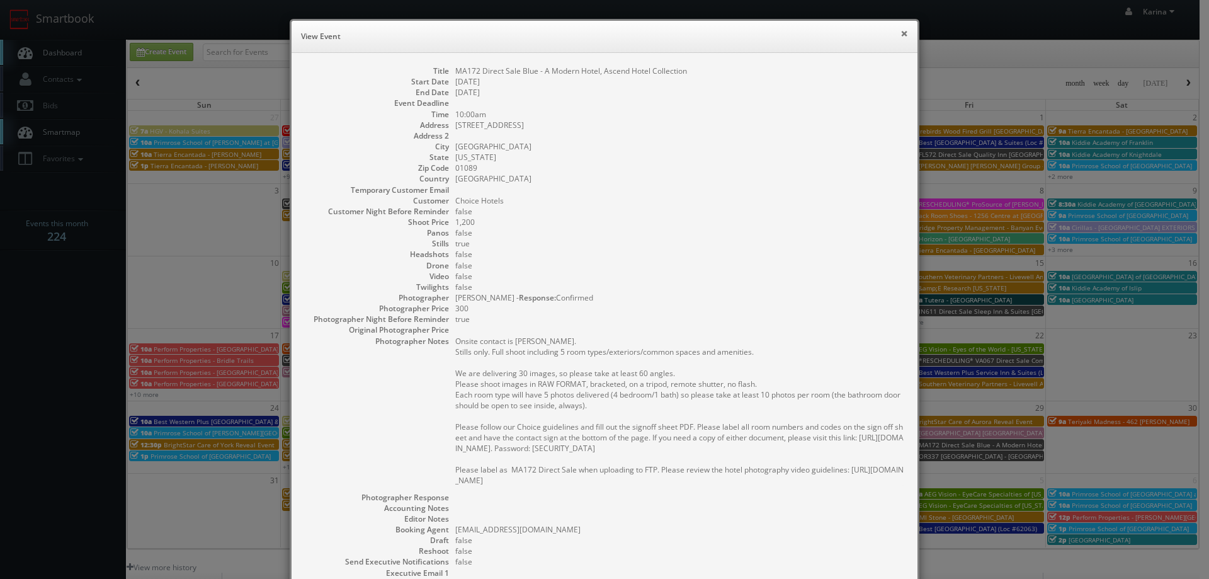
click at [901, 37] on button "×" at bounding box center [905, 33] width 8 height 9
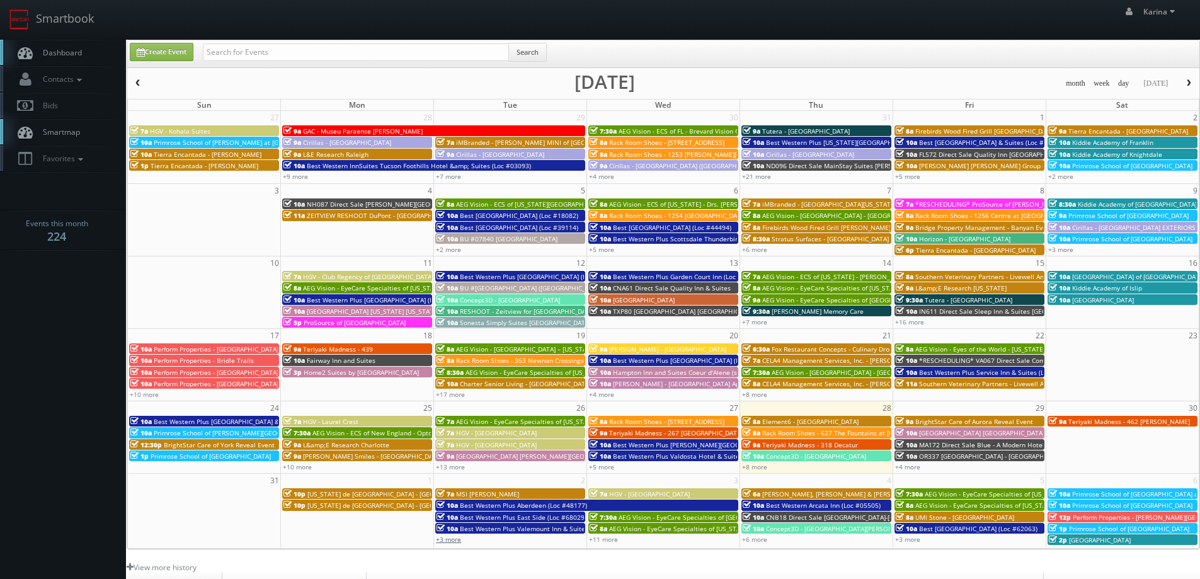
click at [453, 537] on link "+3 more" at bounding box center [448, 539] width 25 height 9
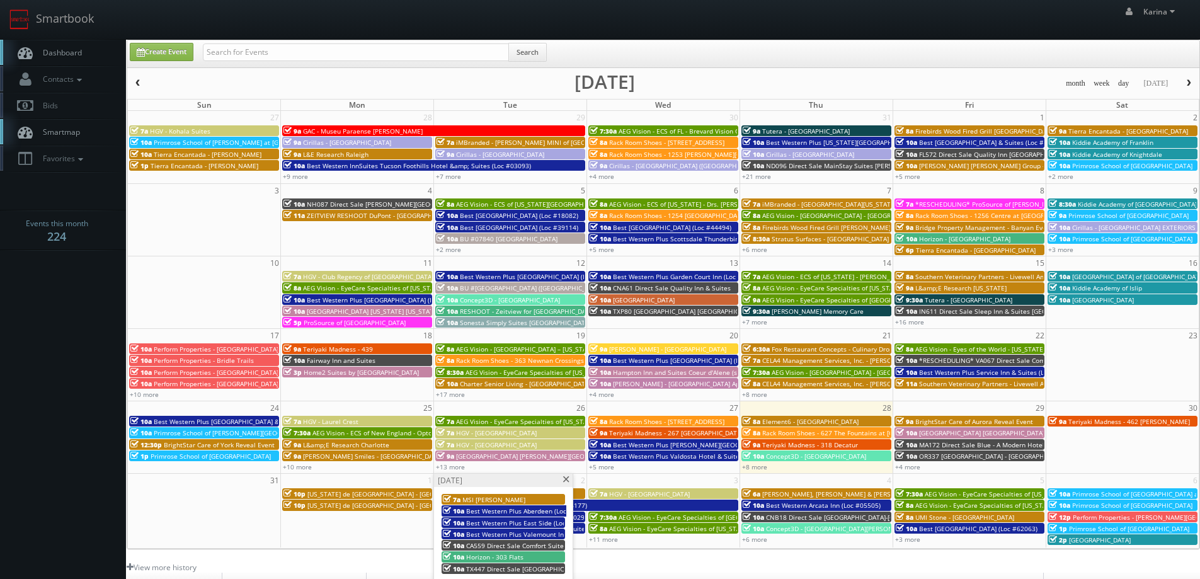
scroll to position [63, 0]
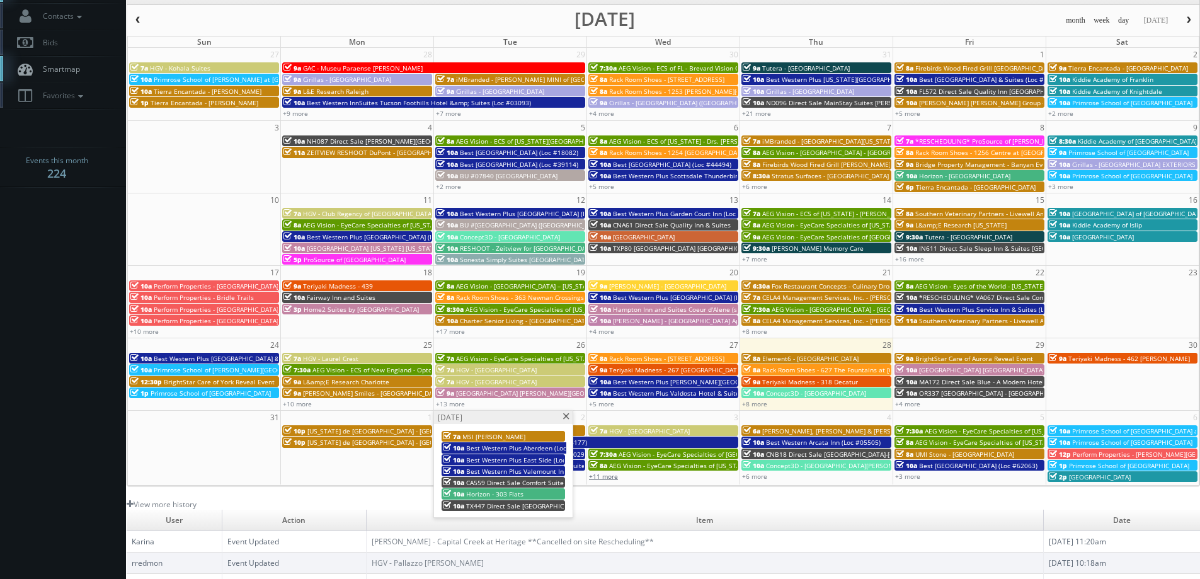
click at [612, 476] on link "+11 more" at bounding box center [603, 476] width 29 height 9
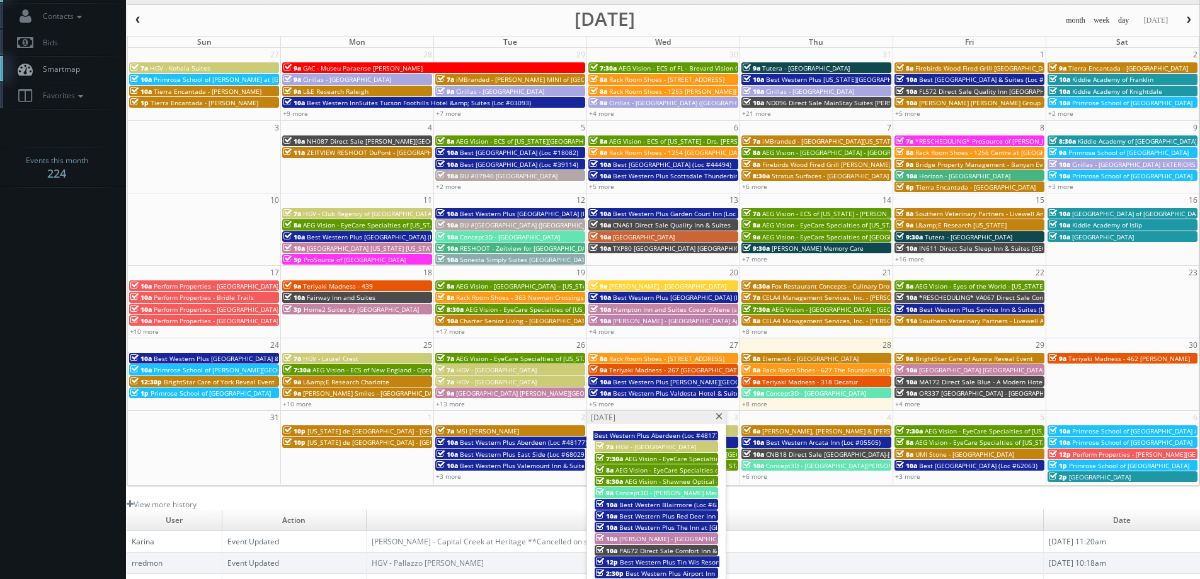
scroll to position [126, 0]
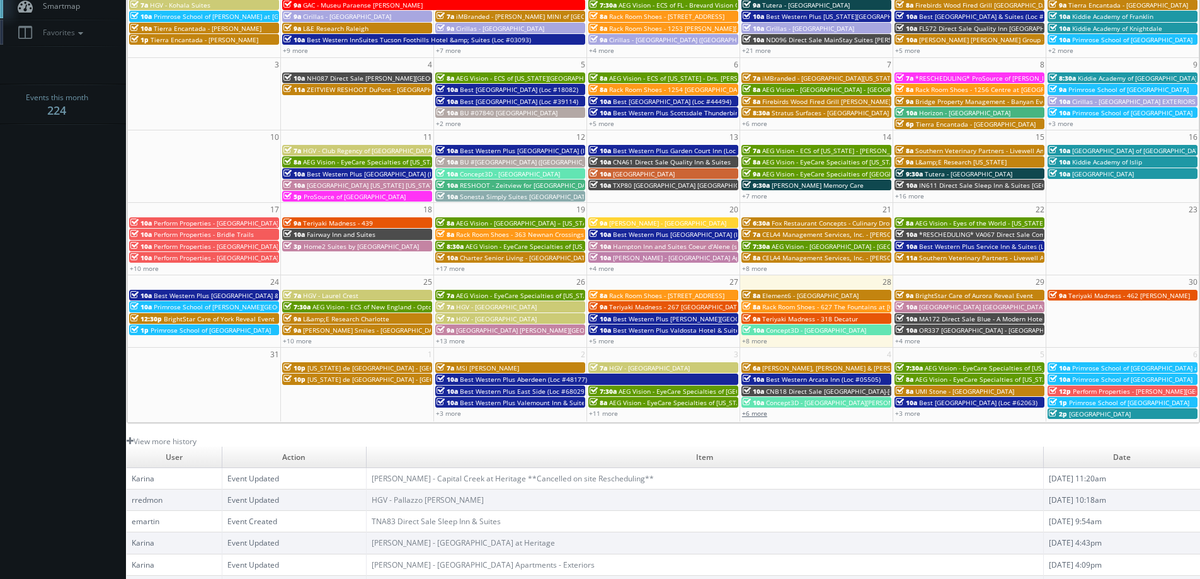
click at [755, 415] on link "+6 more" at bounding box center [754, 413] width 25 height 9
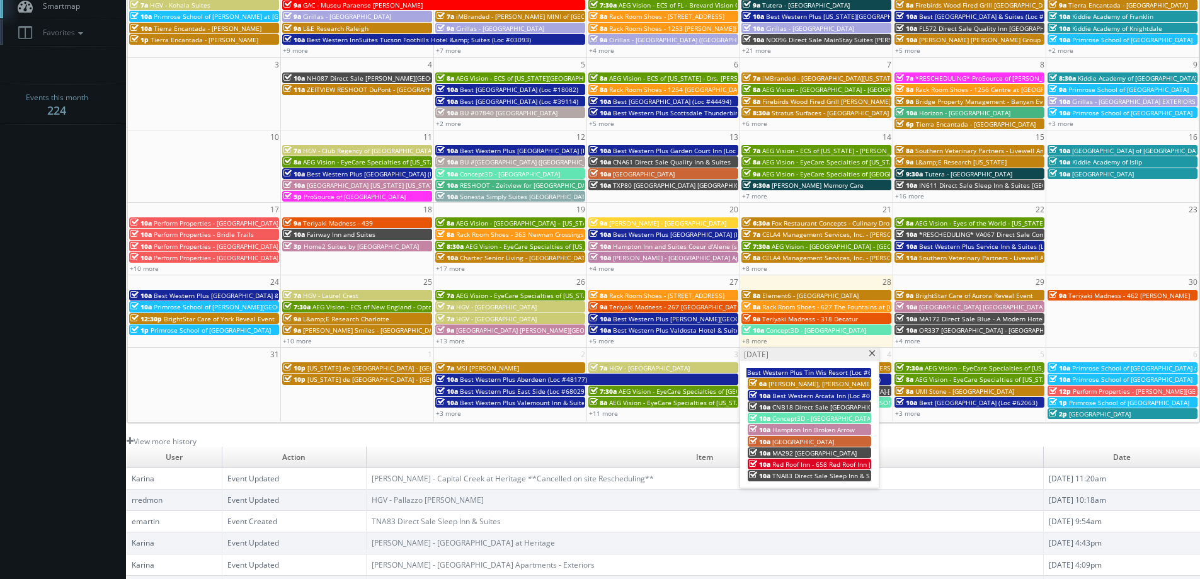
click at [911, 408] on link "10a Best Western Plus Carlton Plaza Hotel (Loc #62063)" at bounding box center [969, 402] width 150 height 11
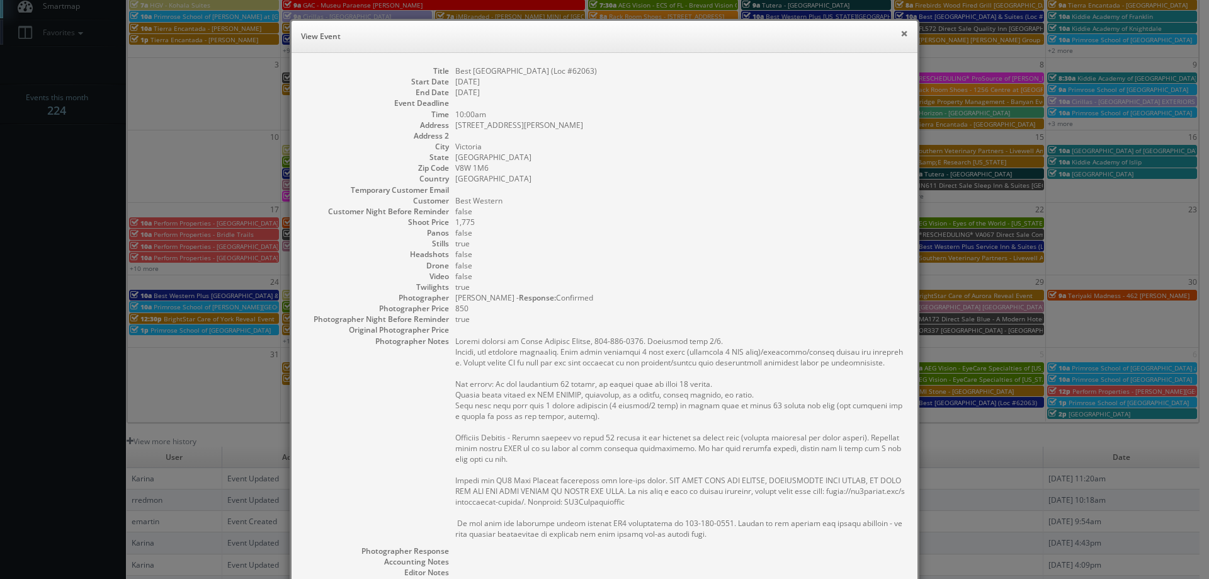
click at [901, 35] on button "×" at bounding box center [905, 33] width 8 height 9
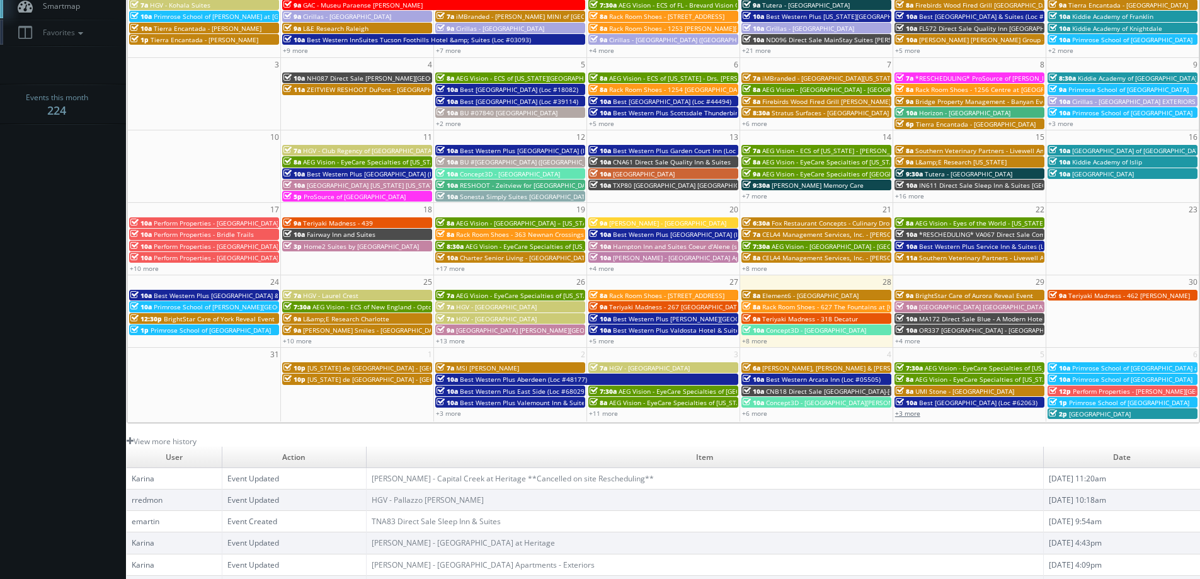
click at [910, 413] on link "+3 more" at bounding box center [907, 413] width 25 height 9
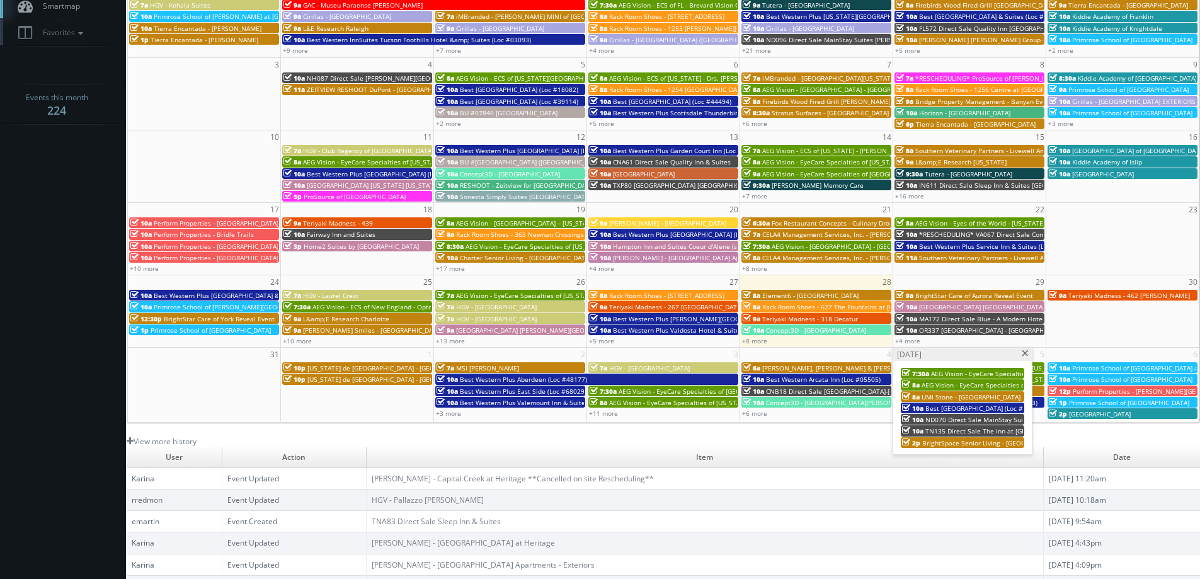
scroll to position [0, 0]
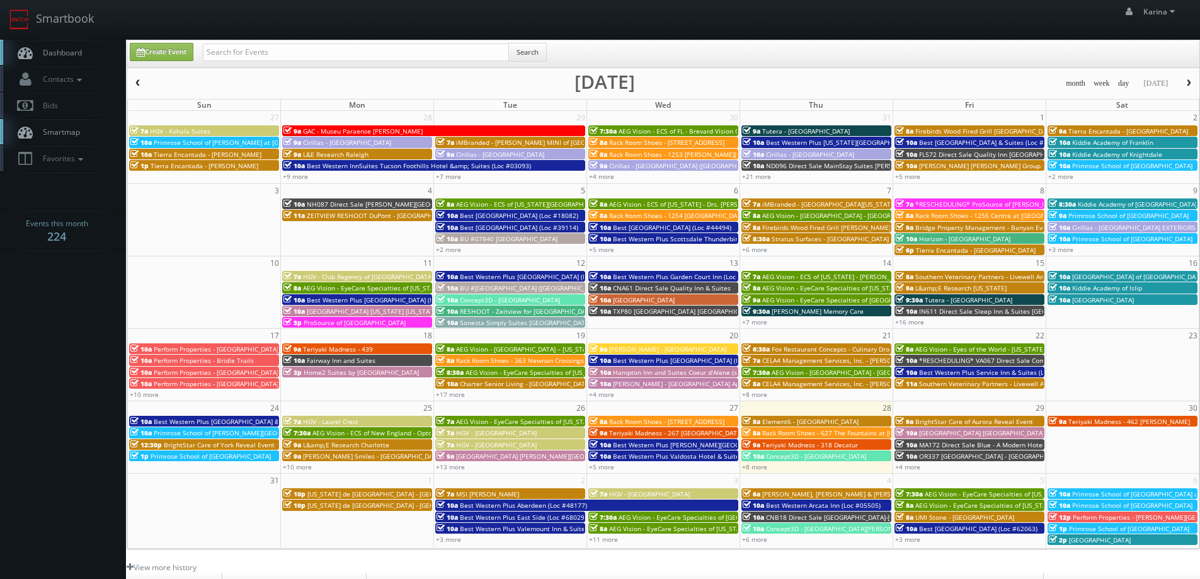
click at [1194, 83] on button "button" at bounding box center [1188, 84] width 21 height 16
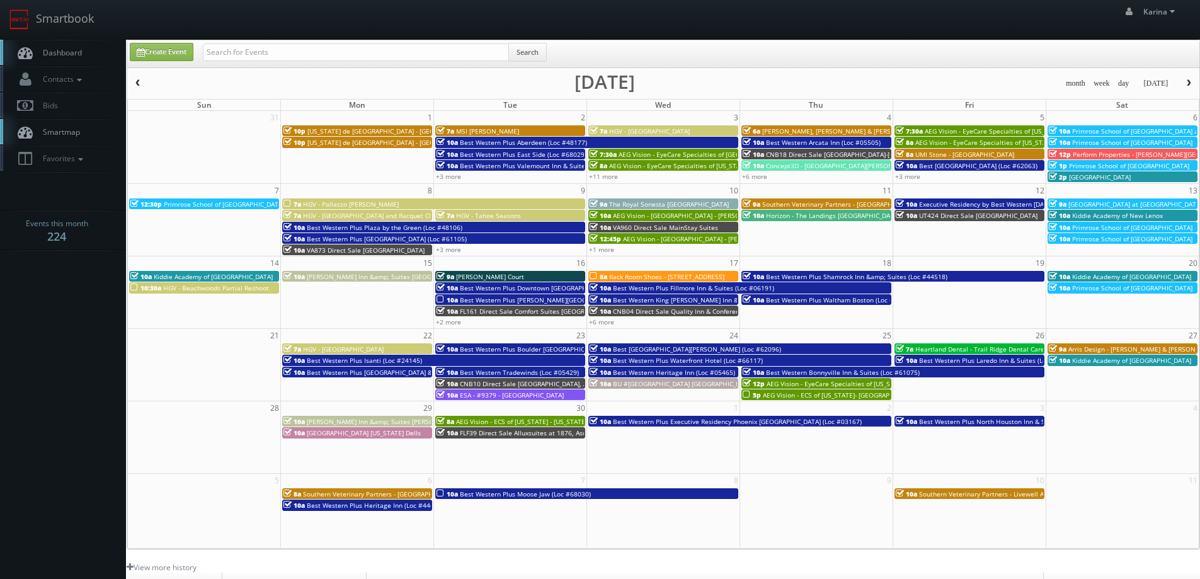
click at [75, 52] on span "Dashboard" at bounding box center [59, 52] width 45 height 11
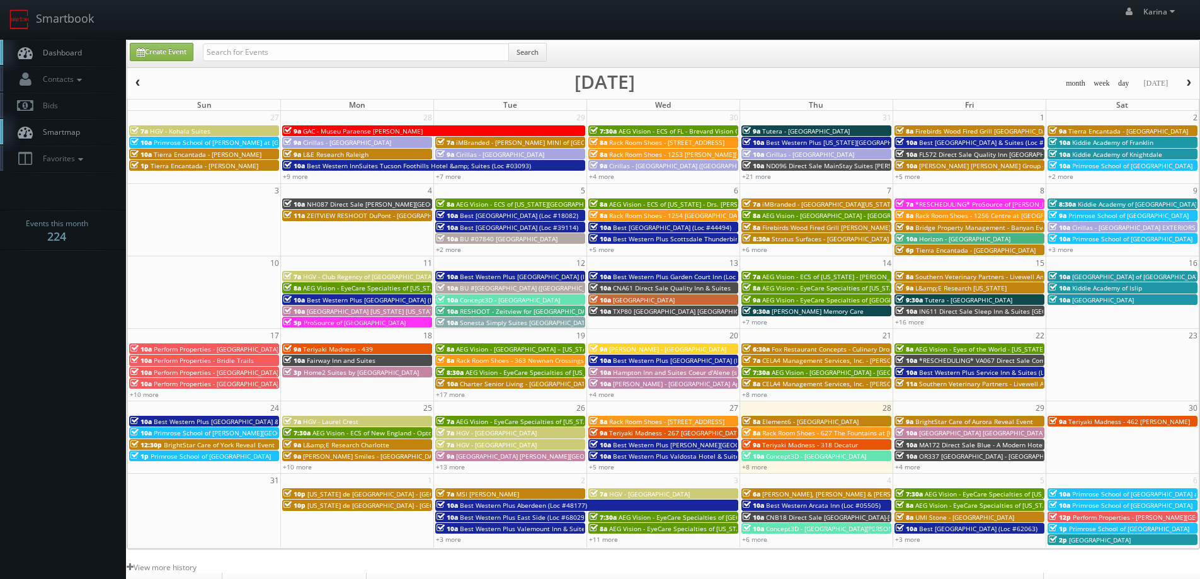
click at [48, 54] on span "Dashboard" at bounding box center [59, 52] width 45 height 11
click at [762, 467] on link "+8 more" at bounding box center [754, 466] width 25 height 9
click at [84, 53] on link "Dashboard" at bounding box center [63, 53] width 126 height 26
click at [87, 53] on link "Dashboard" at bounding box center [63, 53] width 126 height 26
click at [66, 54] on span "Dashboard" at bounding box center [59, 52] width 45 height 11
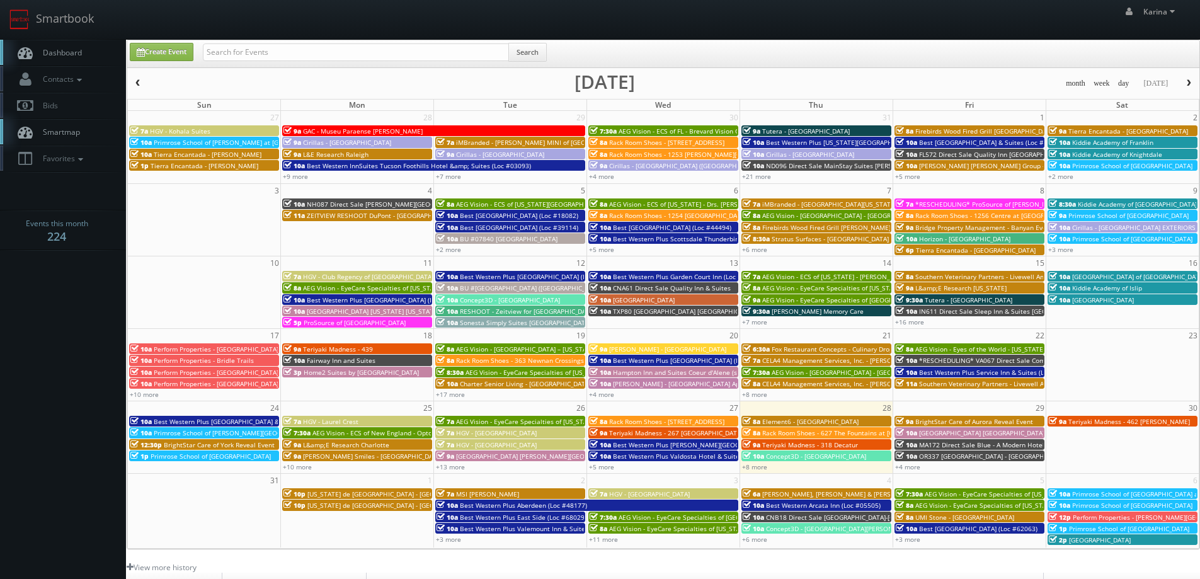
click at [68, 56] on span "Dashboard" at bounding box center [59, 52] width 45 height 11
click at [36, 397] on body "Smartbook Toggle Side Navigation Toggle Top Navigation Karina Karina Profile Lo…" at bounding box center [600, 404] width 1200 height 808
click at [68, 43] on link "Dashboard" at bounding box center [63, 53] width 126 height 26
click at [33, 52] on icon at bounding box center [25, 53] width 19 height 16
